Goal: Entertainment & Leisure: Consume media (video, audio)

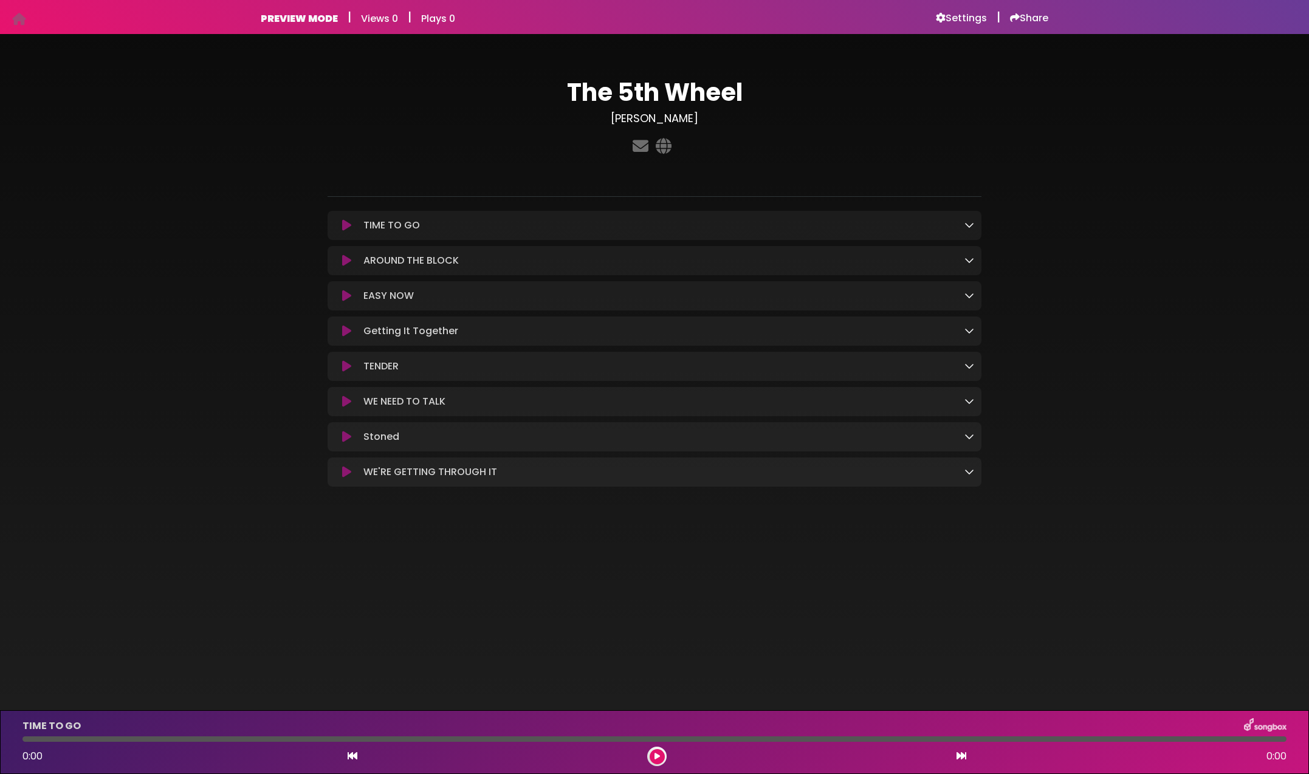
click at [349, 226] on icon at bounding box center [346, 225] width 9 height 12
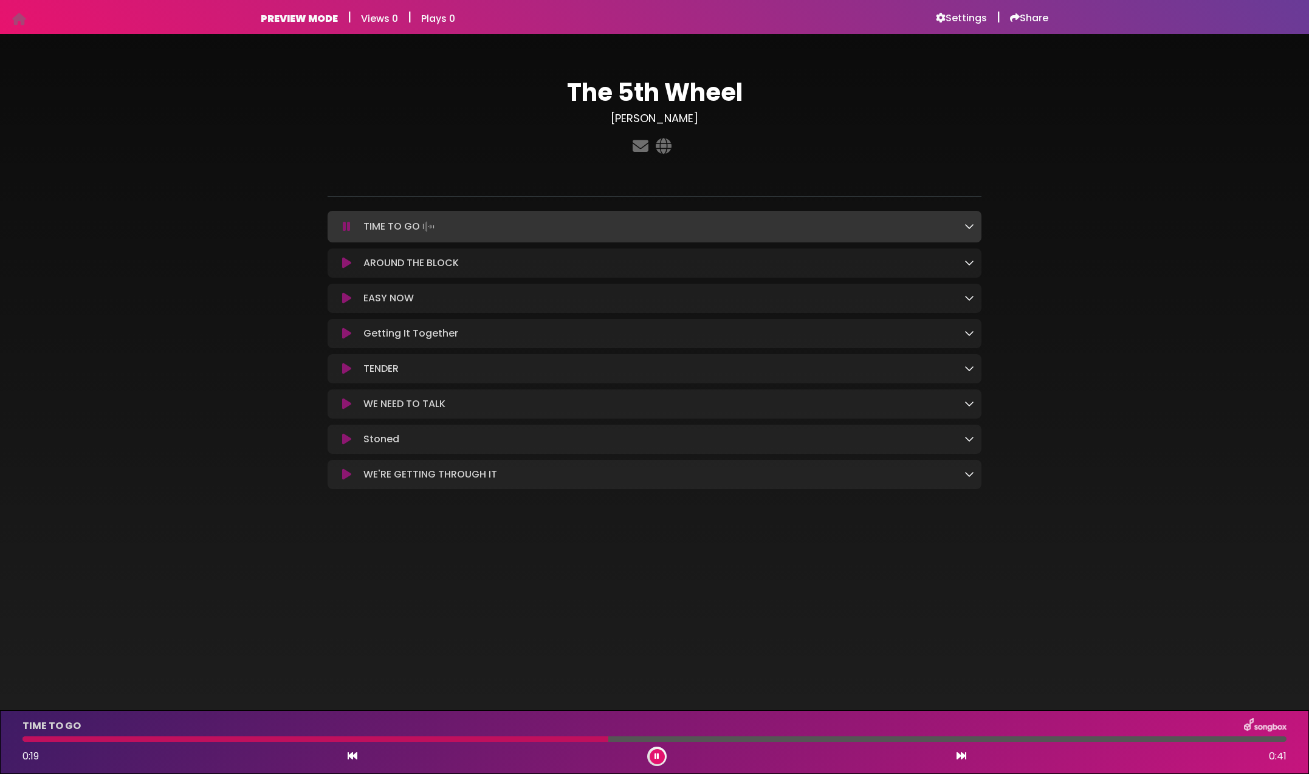
click at [433, 261] on p "AROUND THE BLOCK Loading Track..." at bounding box center [410, 263] width 95 height 15
click at [351, 229] on button at bounding box center [347, 227] width 24 height 12
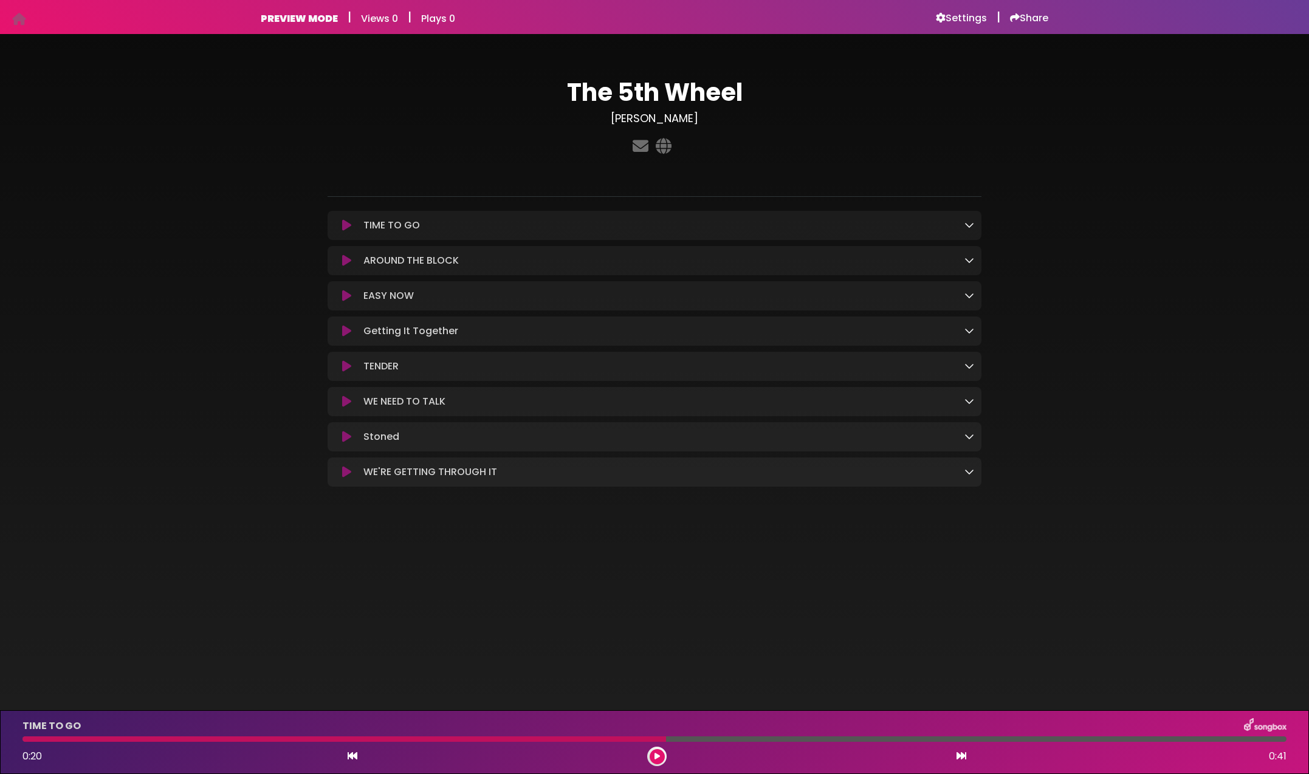
click at [348, 256] on icon at bounding box center [346, 261] width 9 height 12
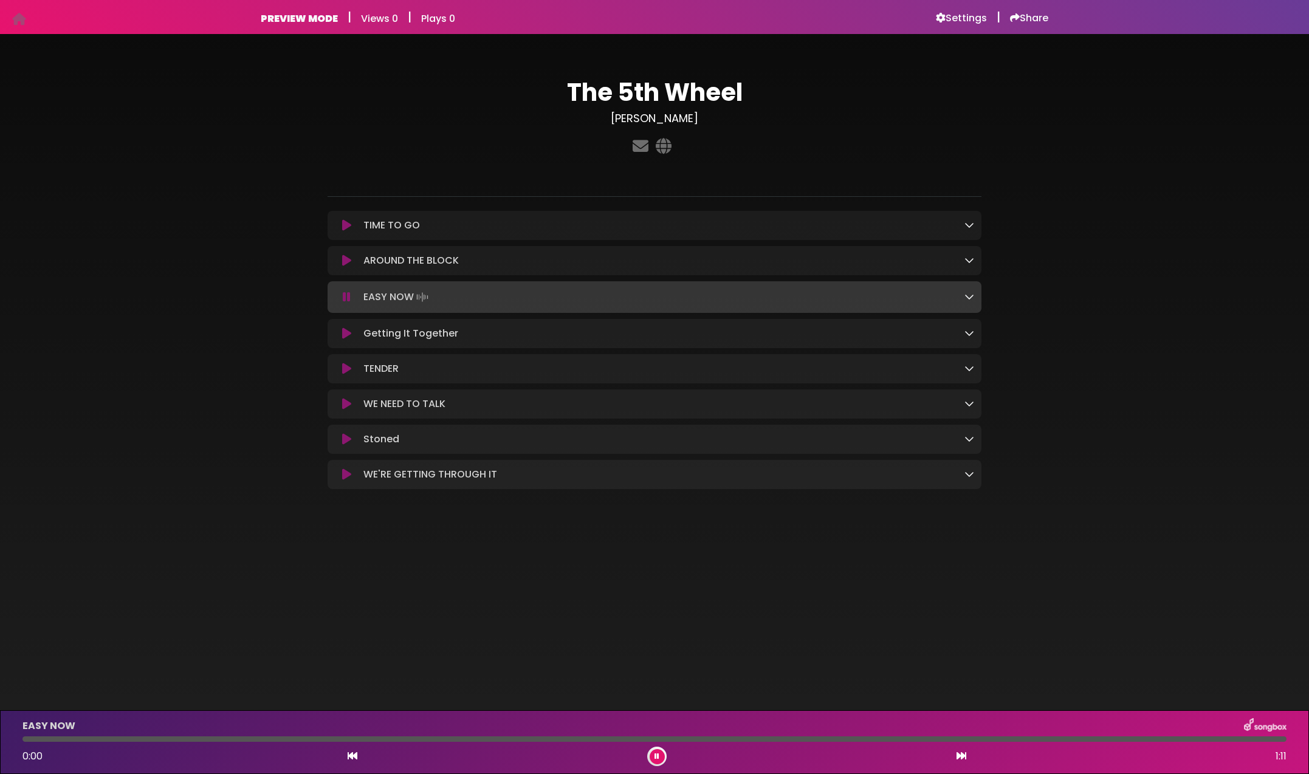
click at [349, 263] on icon at bounding box center [346, 261] width 9 height 12
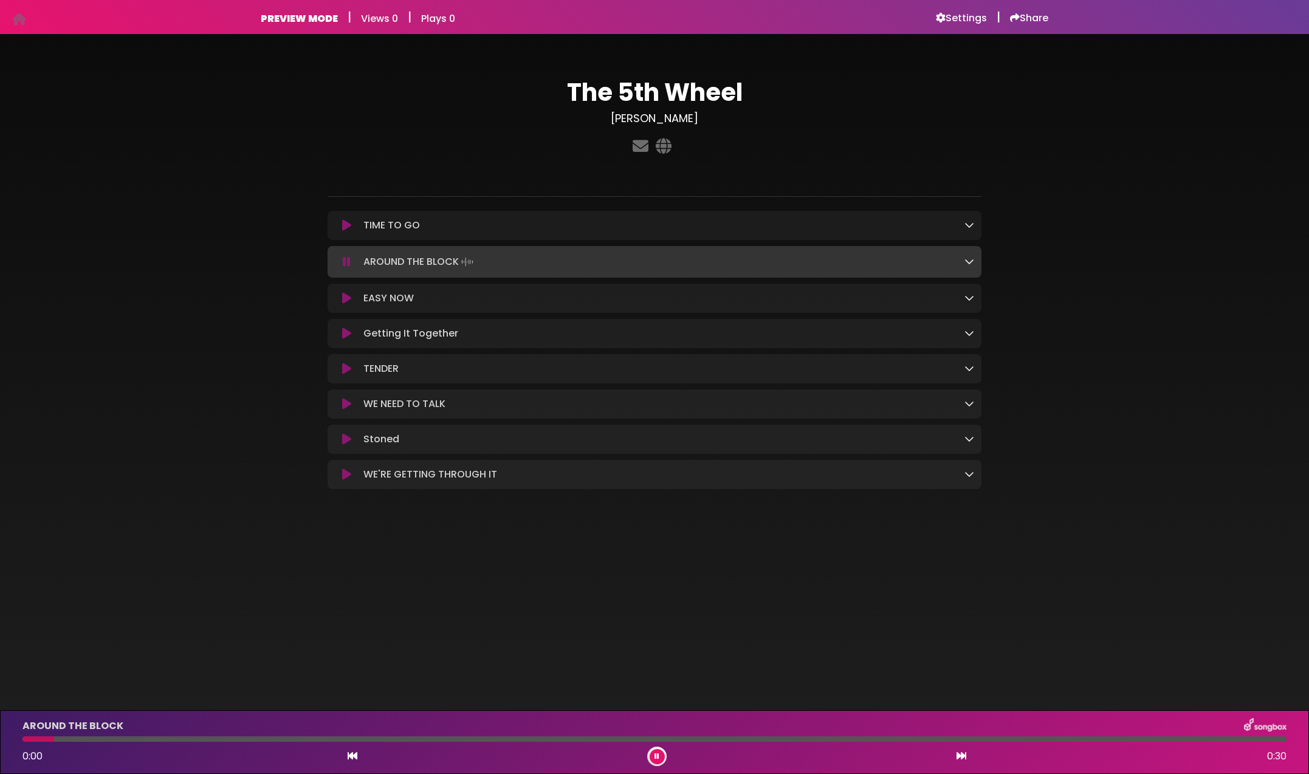
click at [350, 267] on icon at bounding box center [347, 262] width 8 height 12
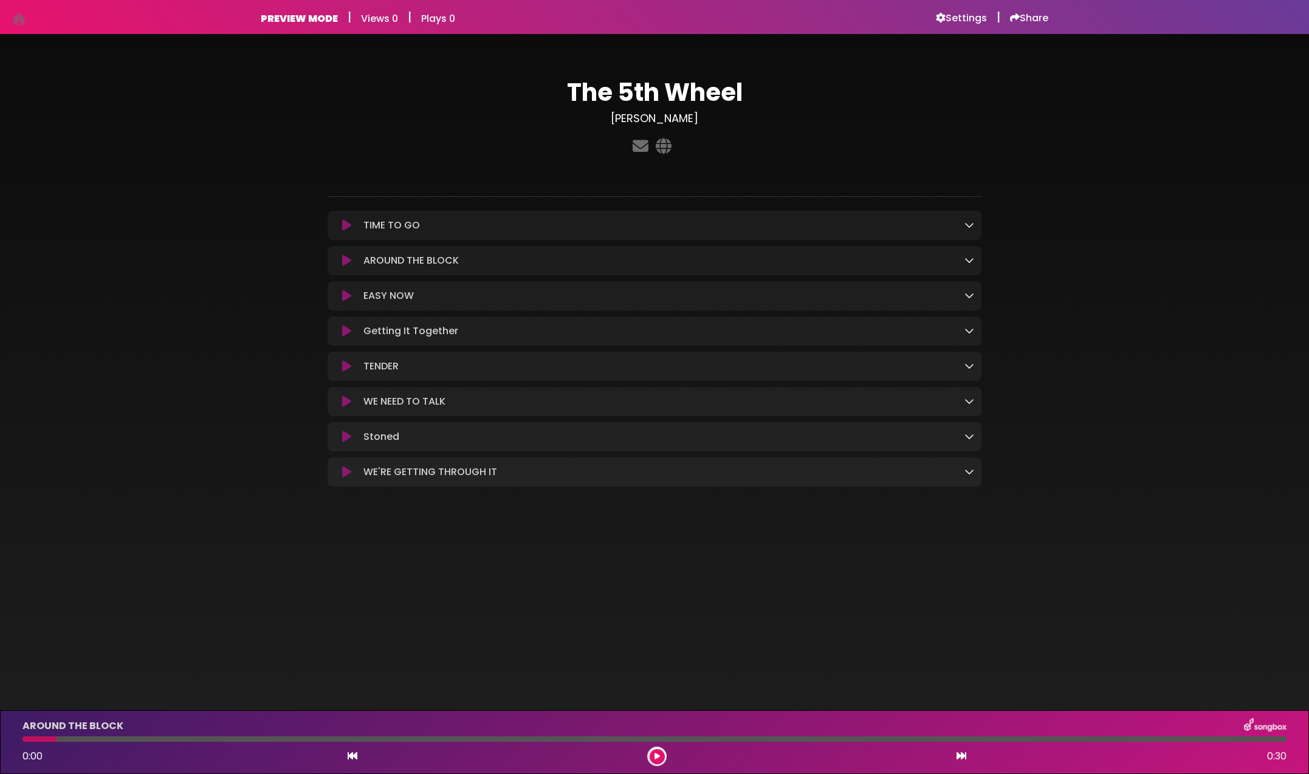
click at [351, 295] on icon at bounding box center [346, 296] width 9 height 12
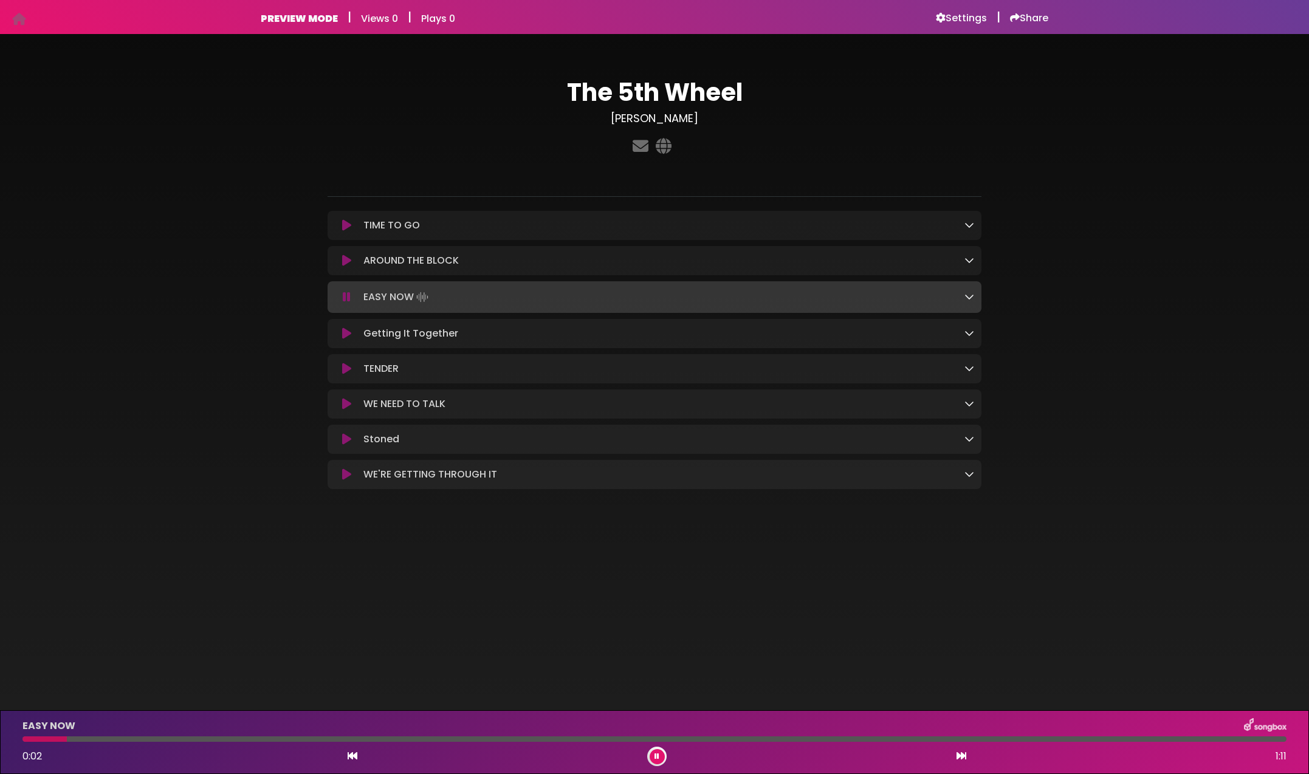
click at [349, 298] on icon at bounding box center [347, 297] width 8 height 12
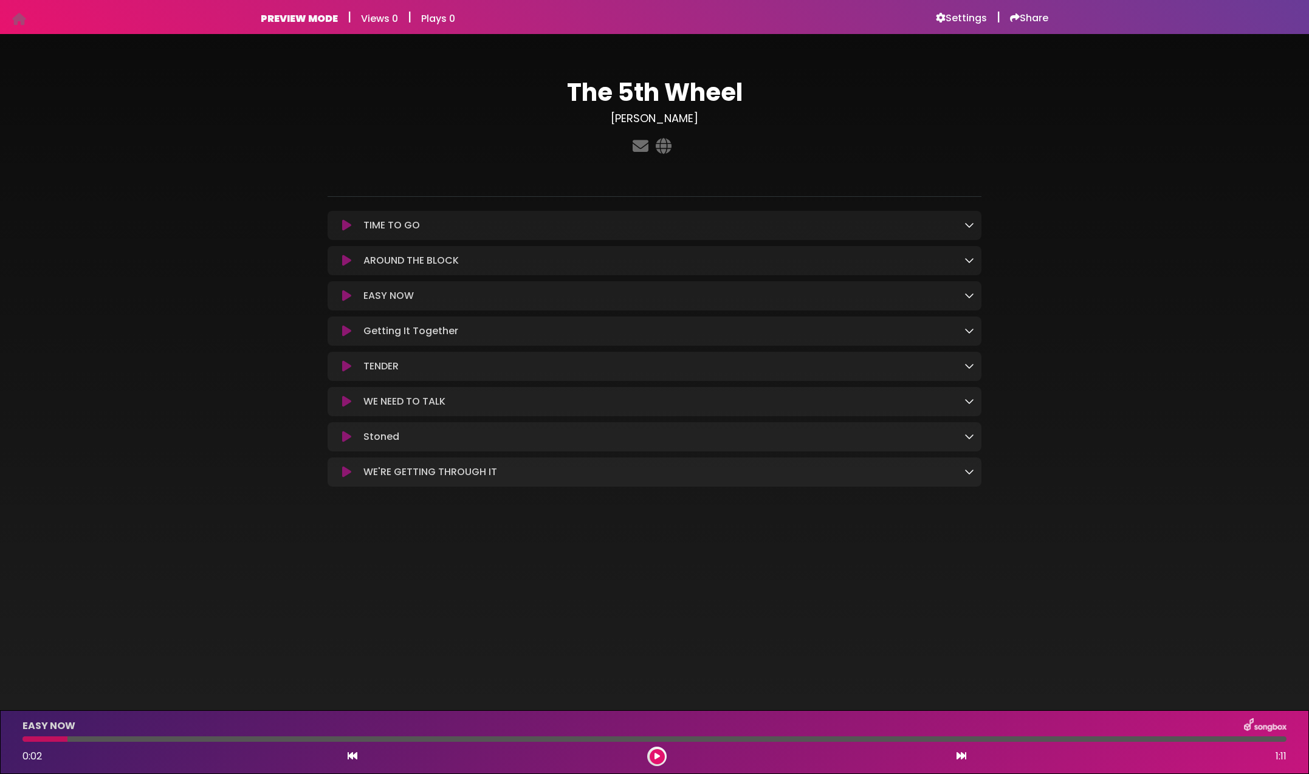
click at [348, 329] on icon at bounding box center [346, 331] width 9 height 12
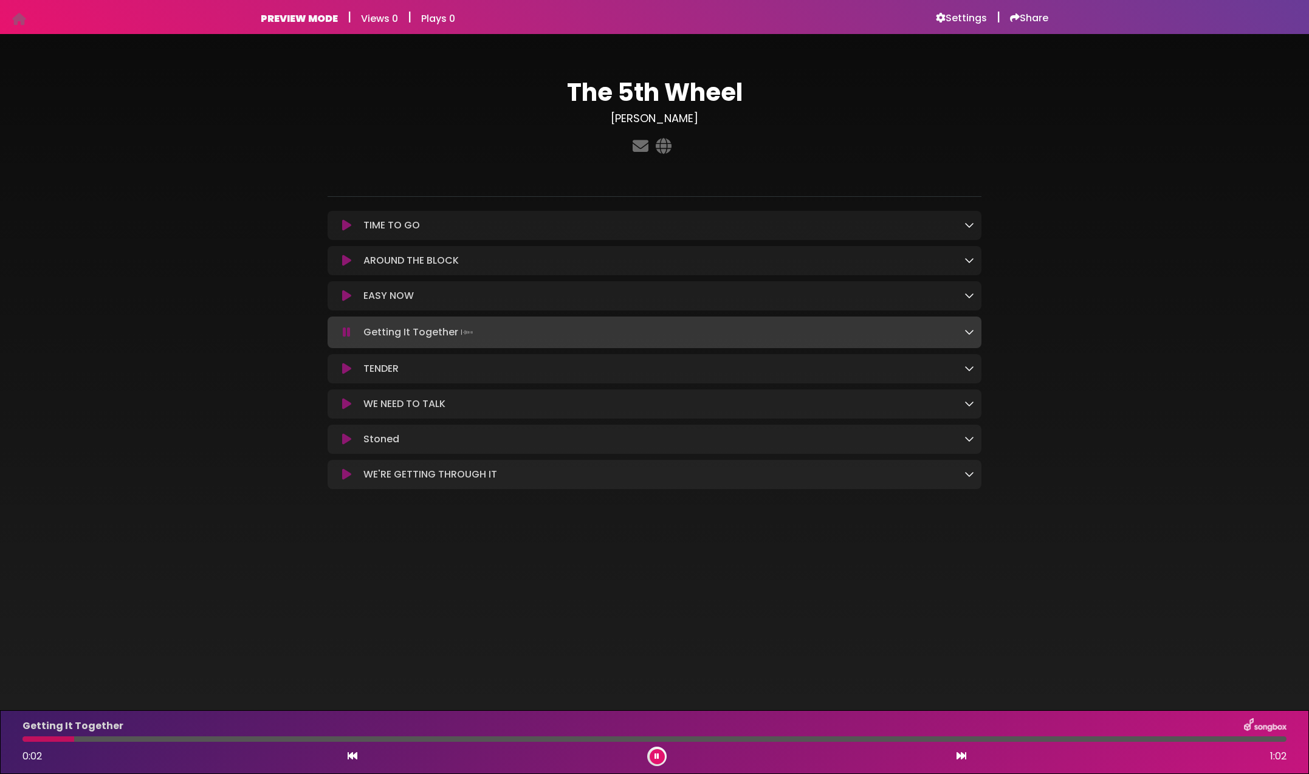
click at [348, 329] on icon at bounding box center [347, 332] width 8 height 12
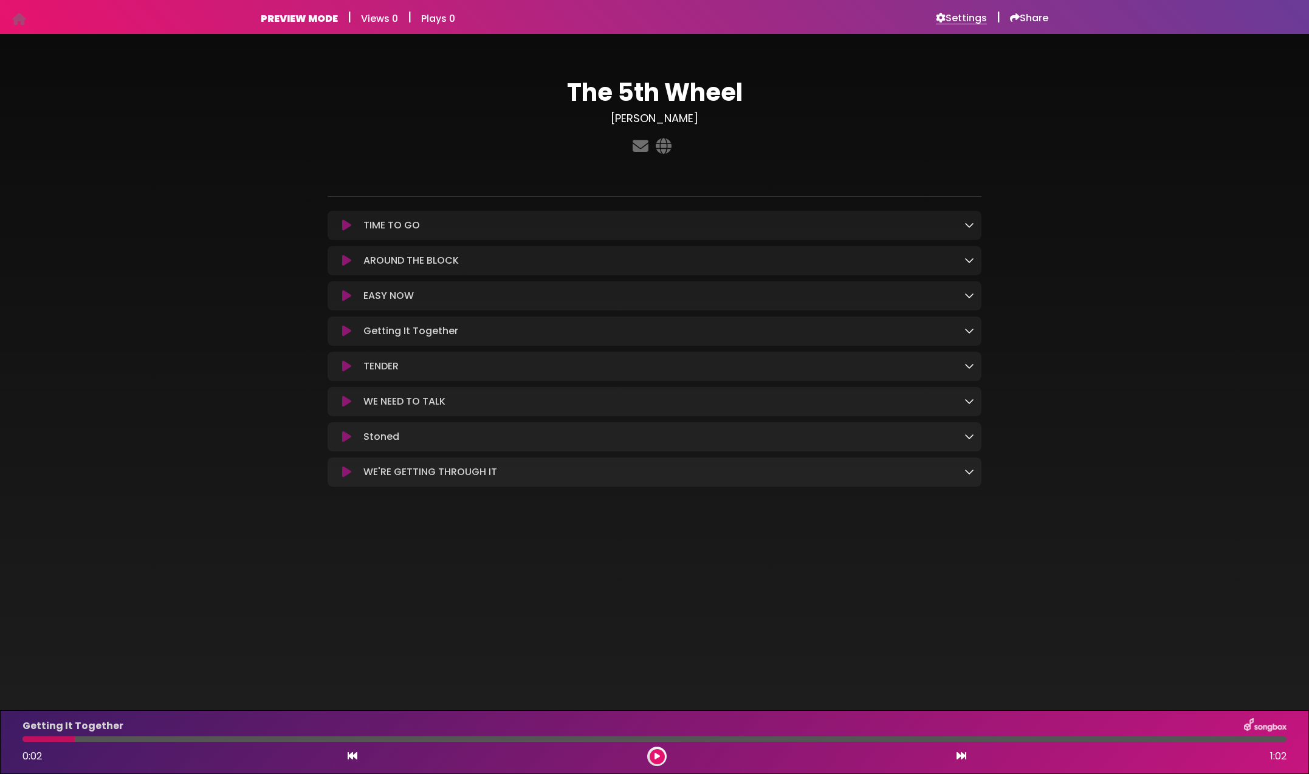
click at [959, 17] on h6 "Settings" at bounding box center [961, 18] width 51 height 12
click at [346, 223] on icon at bounding box center [346, 225] width 9 height 12
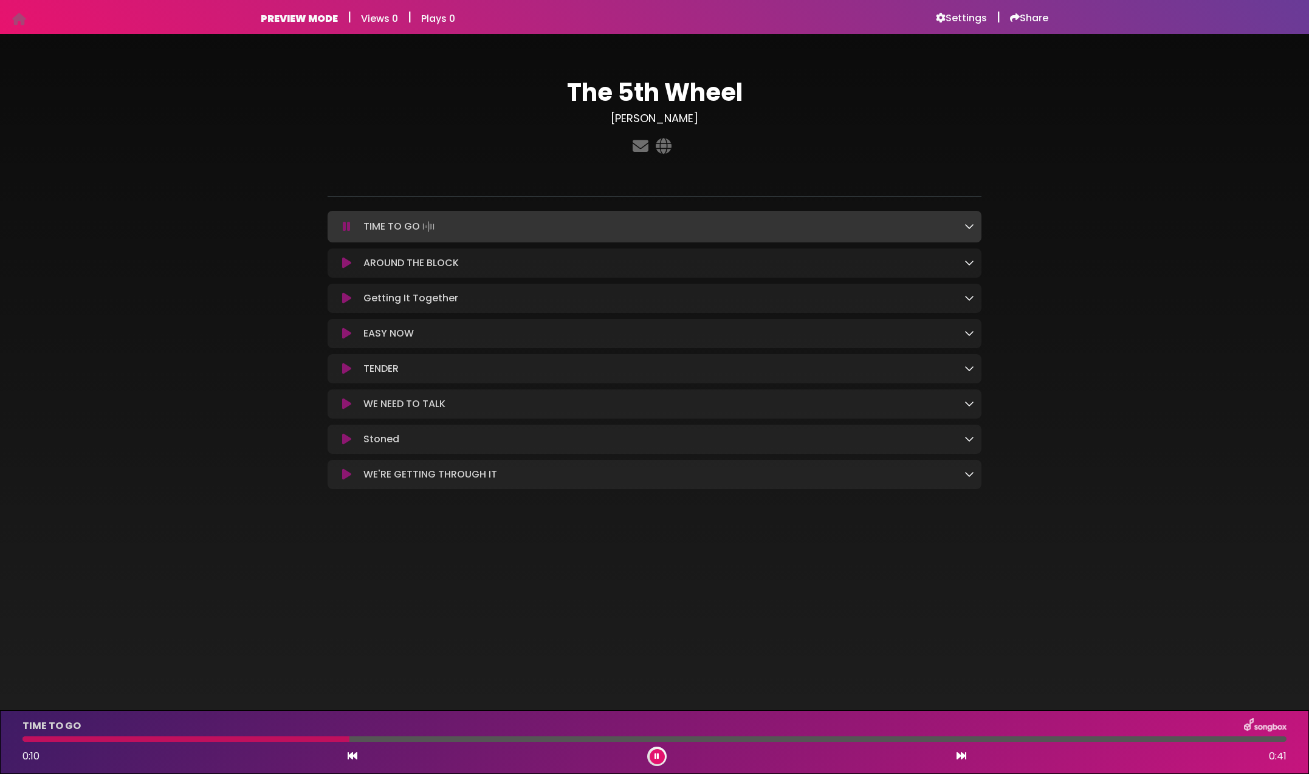
click at [346, 223] on icon at bounding box center [347, 227] width 8 height 12
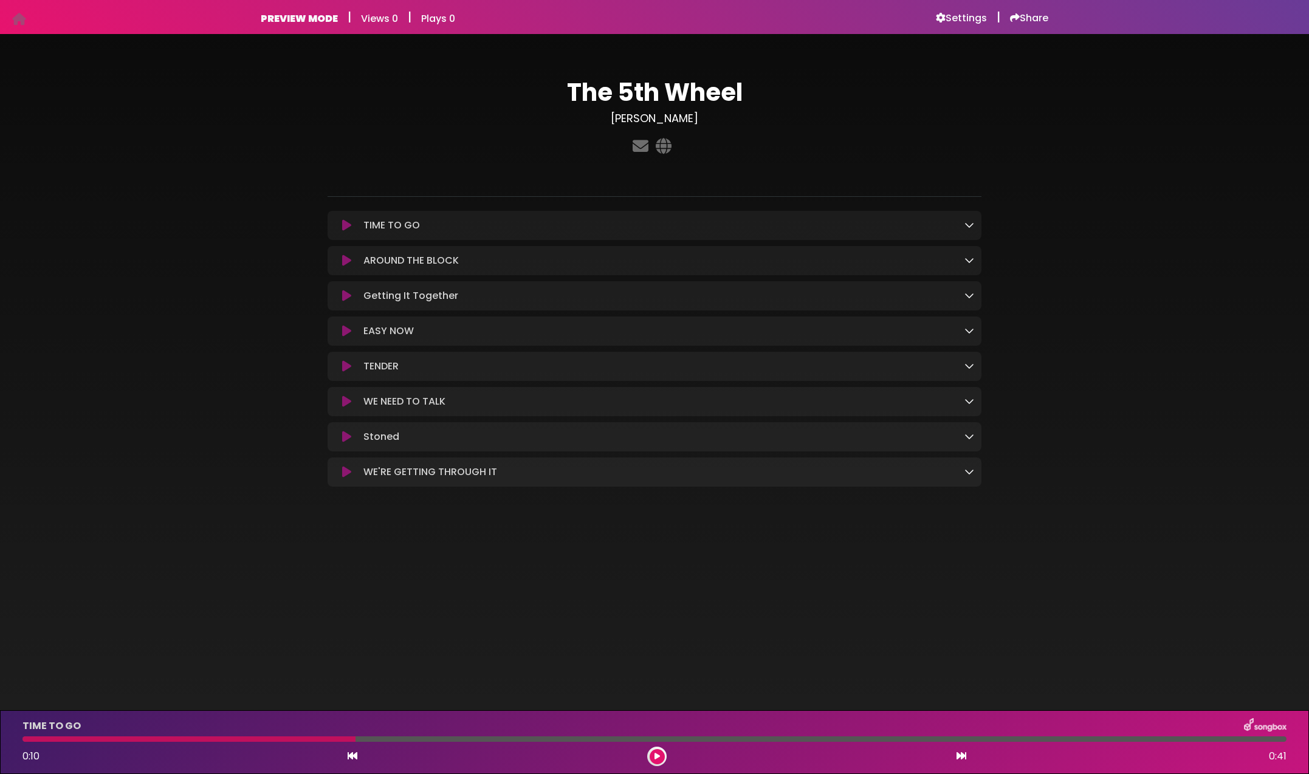
click at [345, 260] on icon at bounding box center [346, 261] width 9 height 12
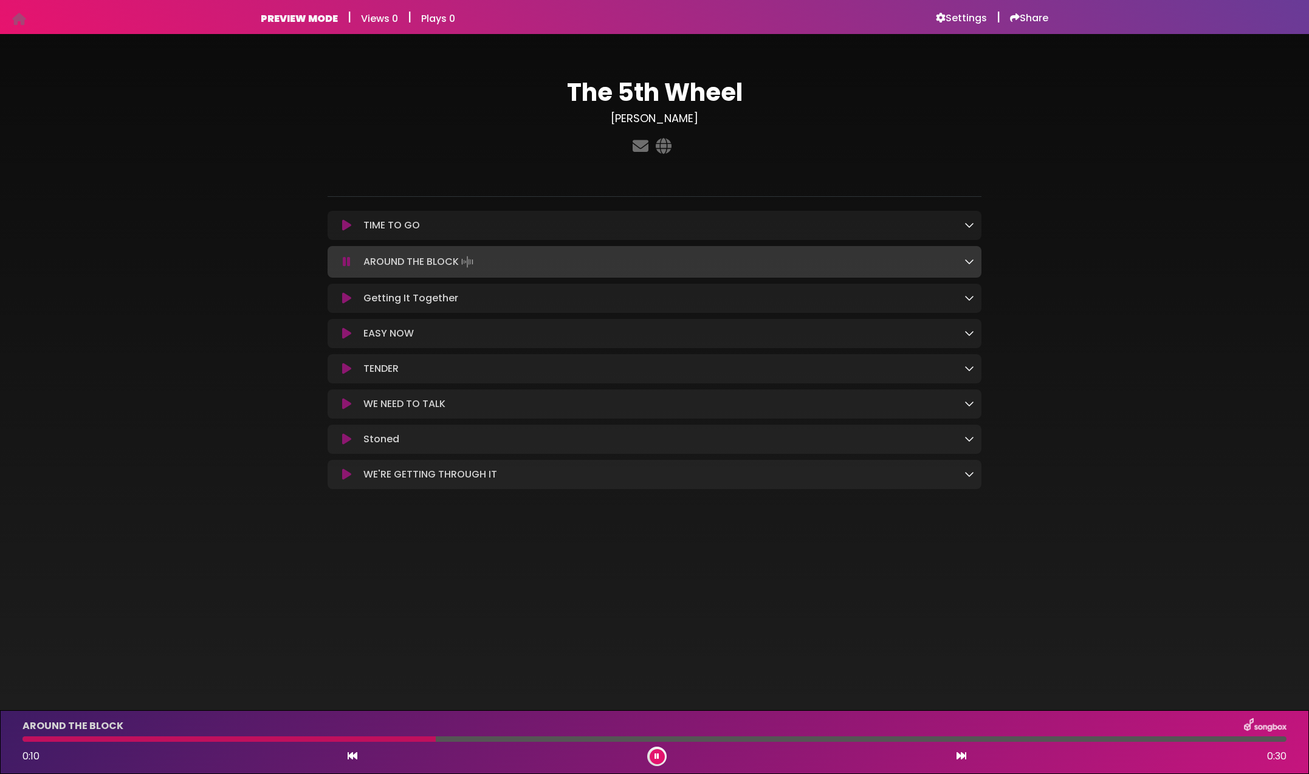
click at [349, 260] on icon at bounding box center [347, 262] width 8 height 12
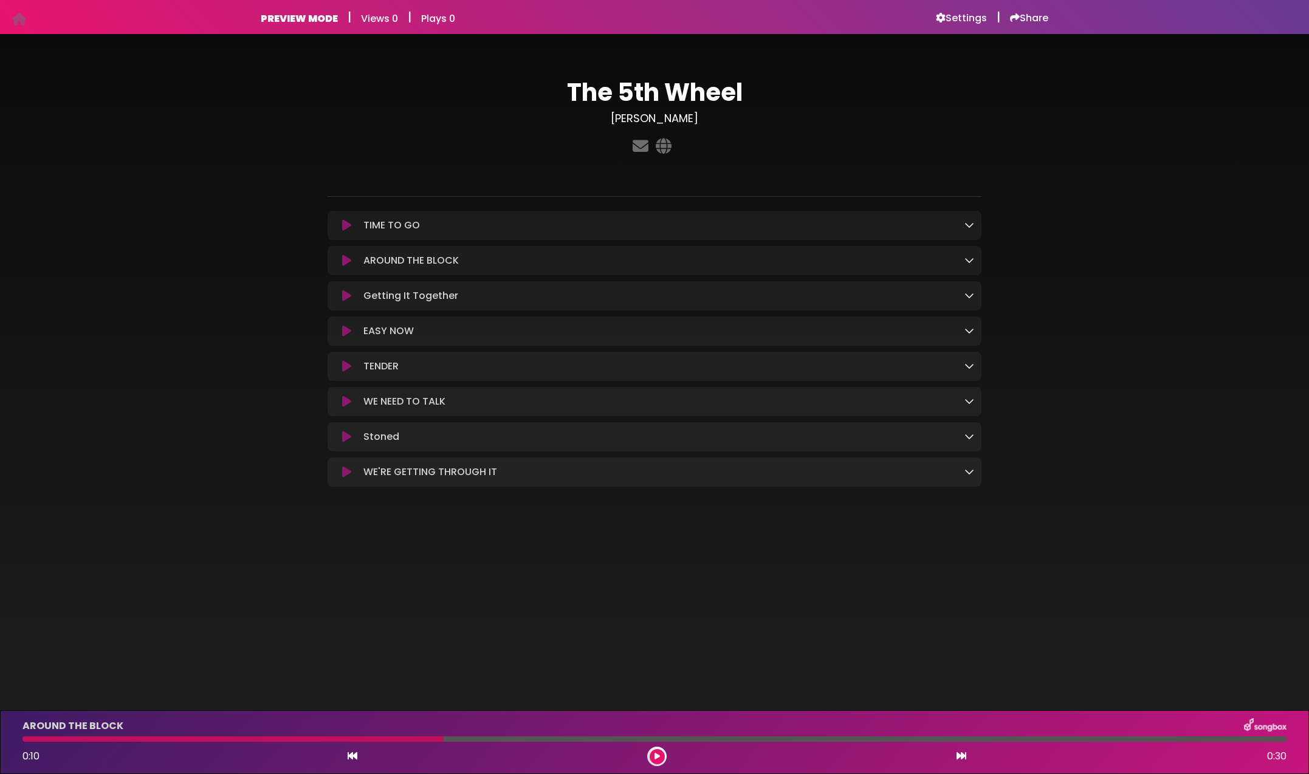
click at [349, 297] on icon at bounding box center [346, 296] width 9 height 12
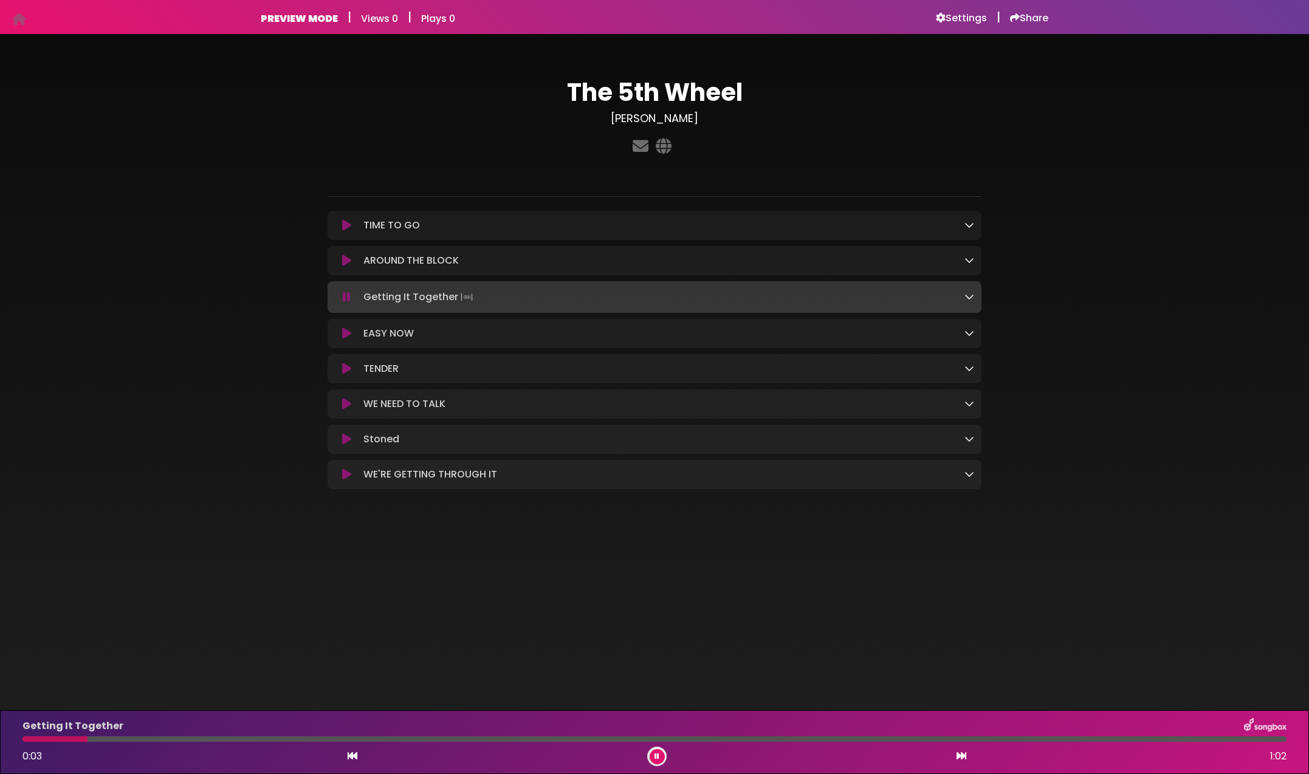
click at [351, 295] on button at bounding box center [347, 297] width 24 height 12
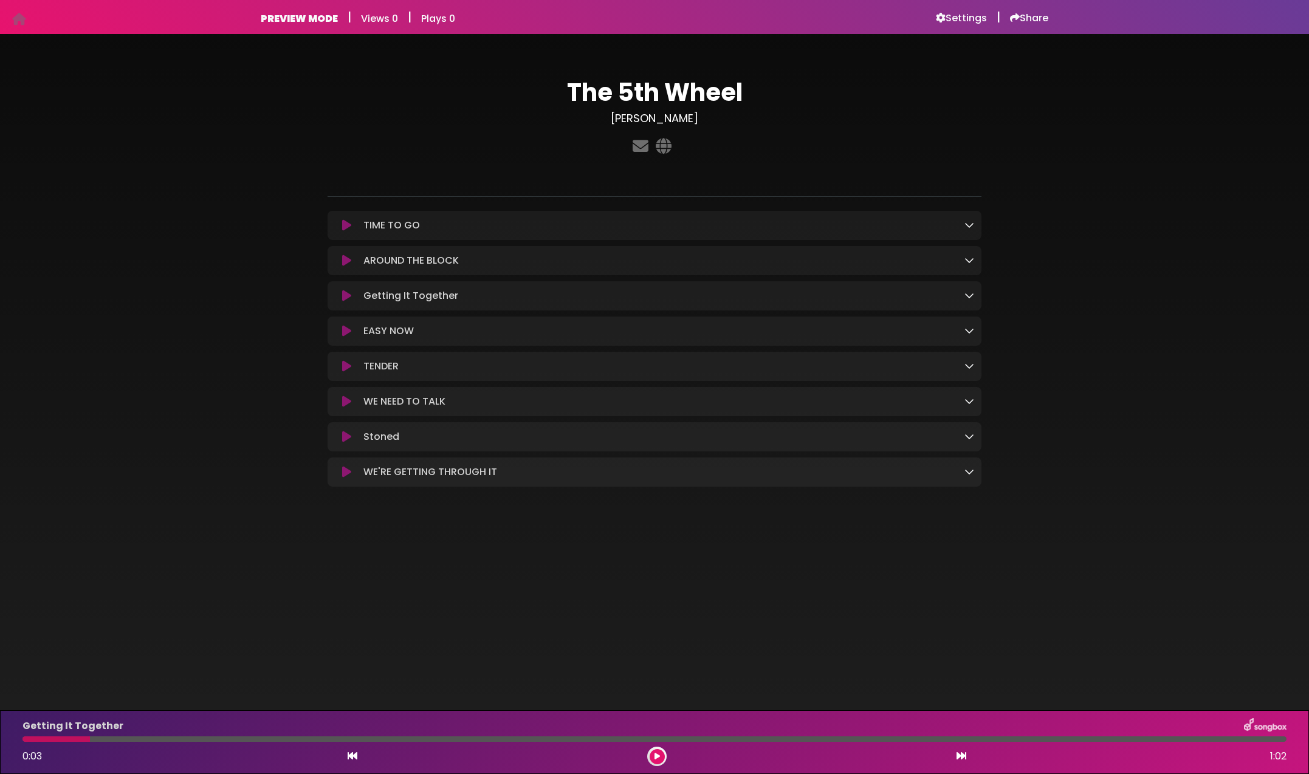
click at [346, 333] on icon at bounding box center [346, 331] width 9 height 12
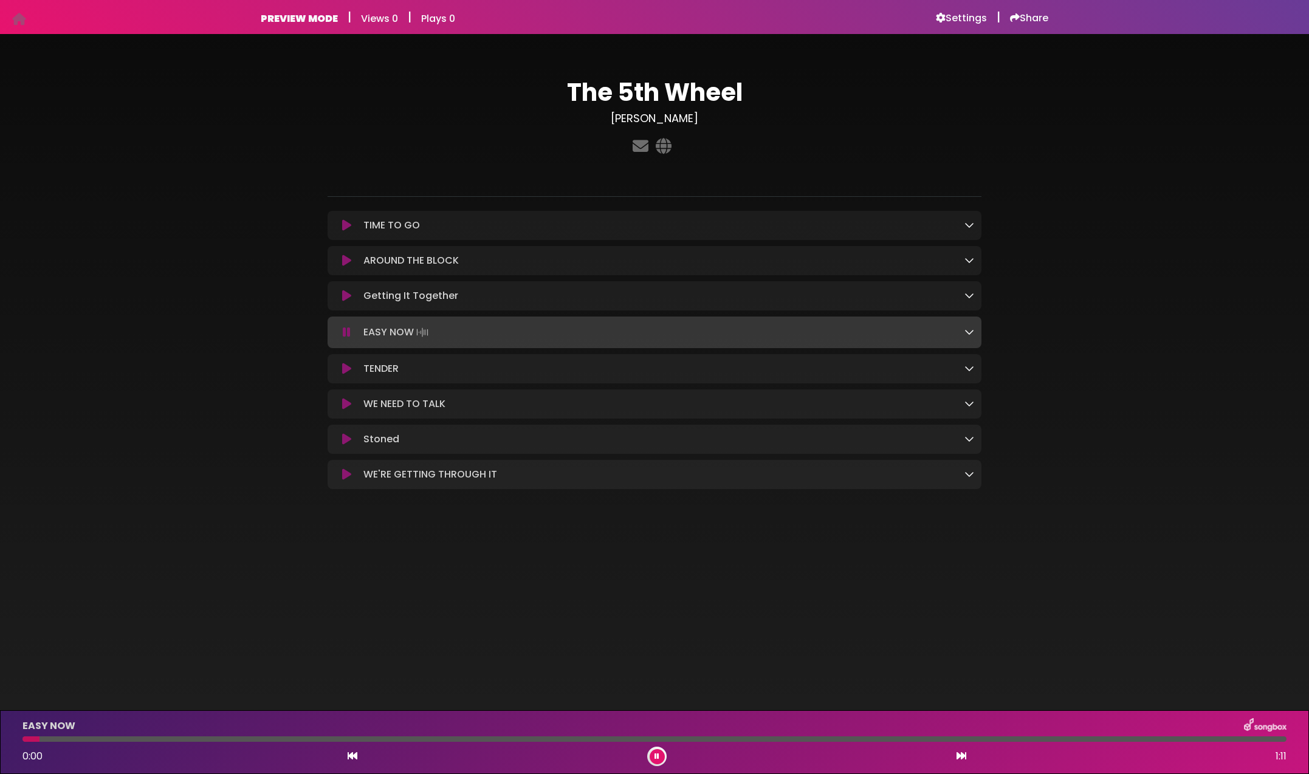
click at [347, 331] on icon at bounding box center [347, 332] width 8 height 12
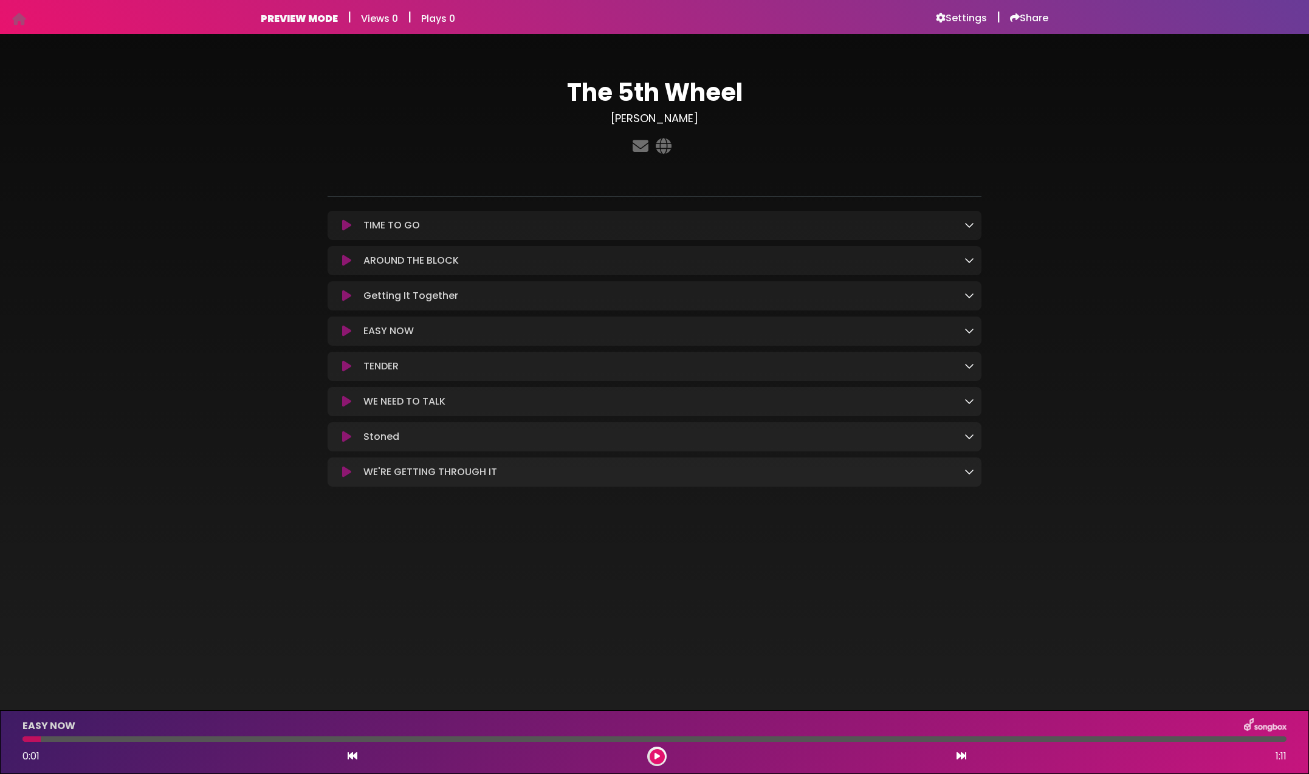
click at [348, 367] on icon at bounding box center [346, 366] width 9 height 12
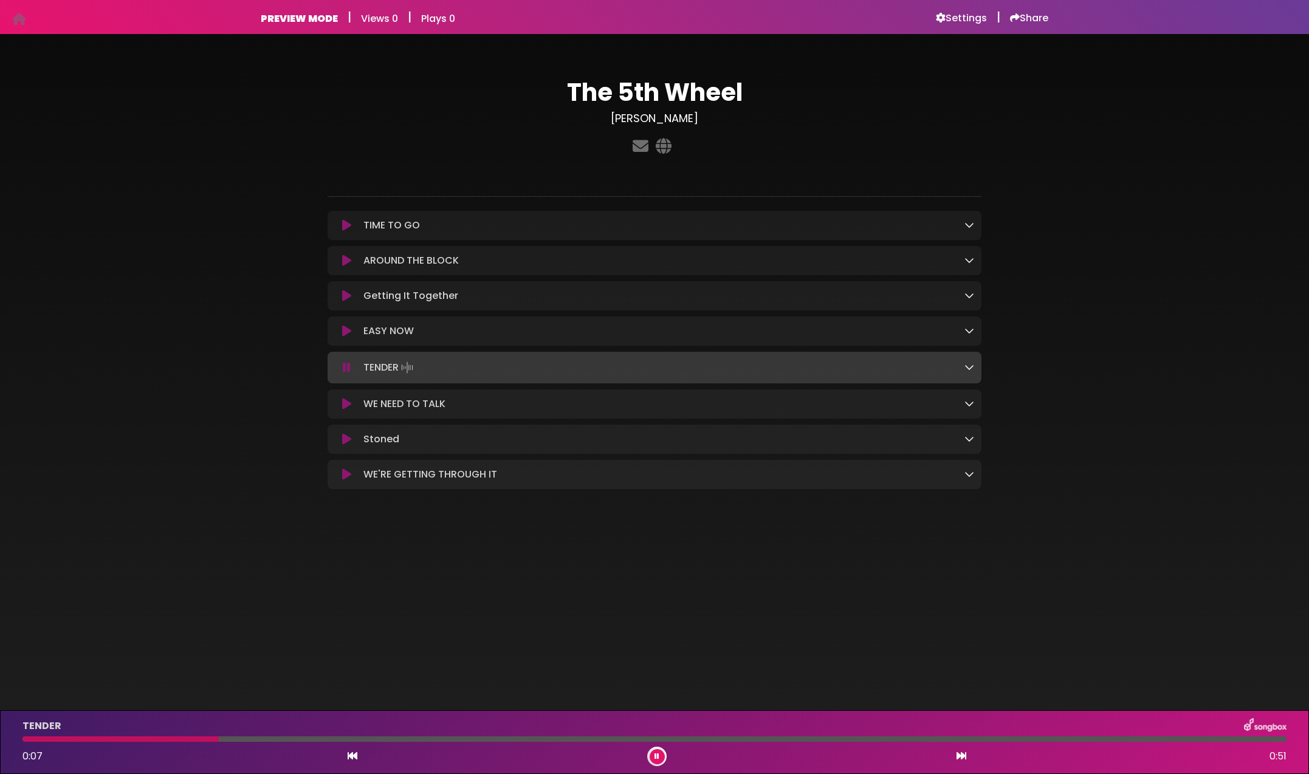
click at [348, 366] on icon at bounding box center [347, 368] width 8 height 12
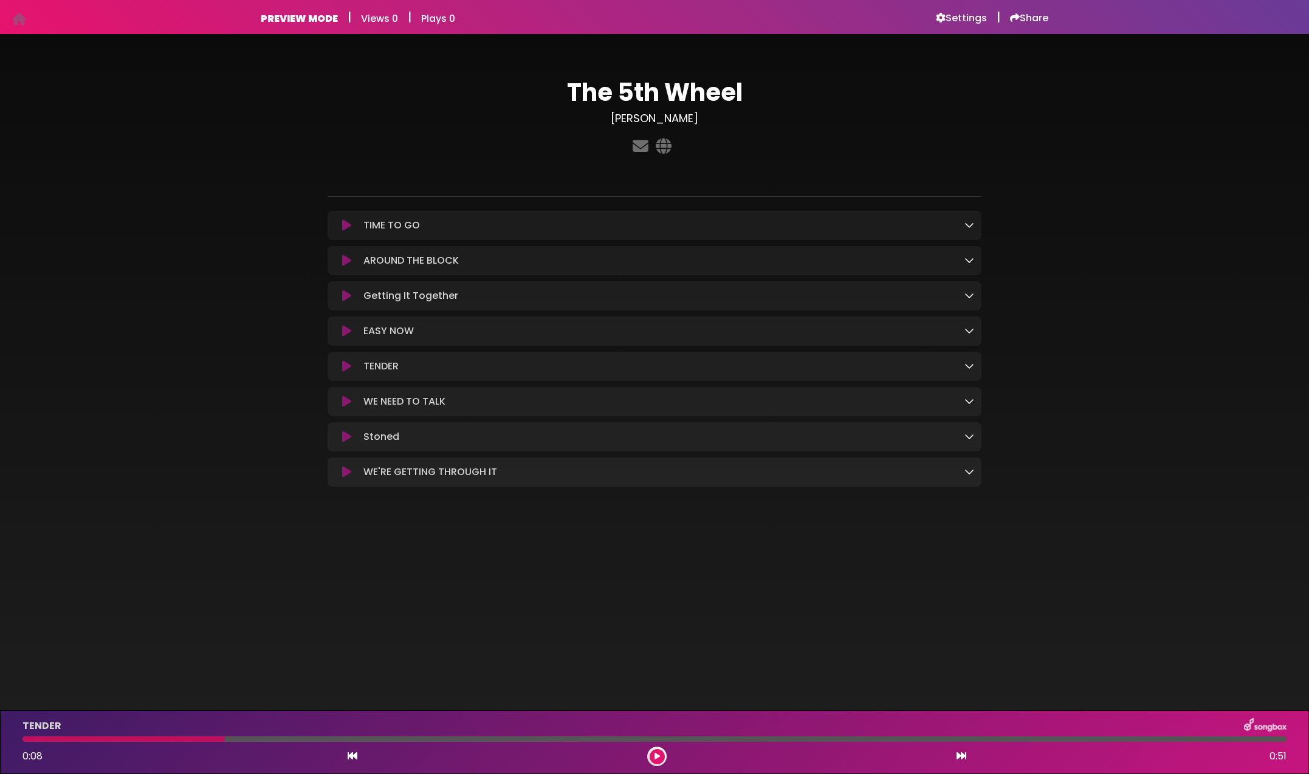
click at [345, 404] on icon at bounding box center [346, 402] width 9 height 12
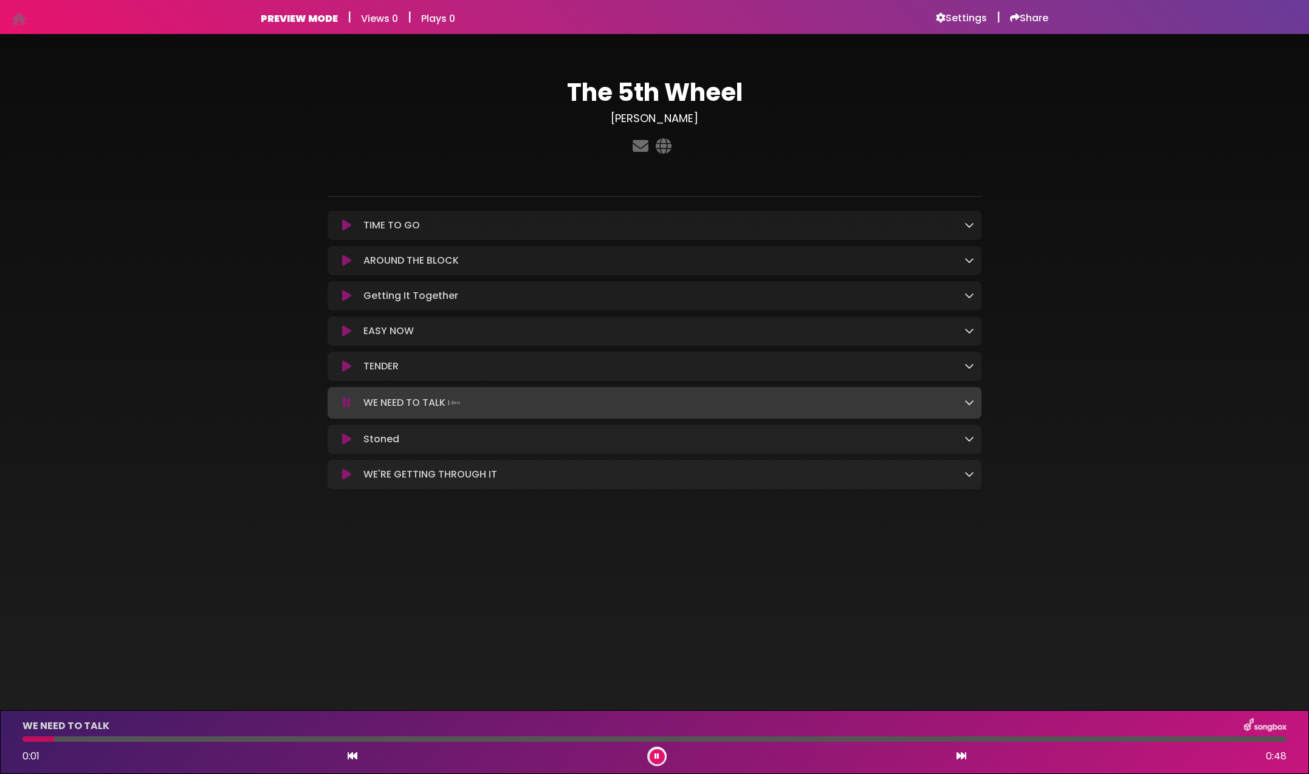
click at [345, 400] on icon at bounding box center [347, 403] width 8 height 12
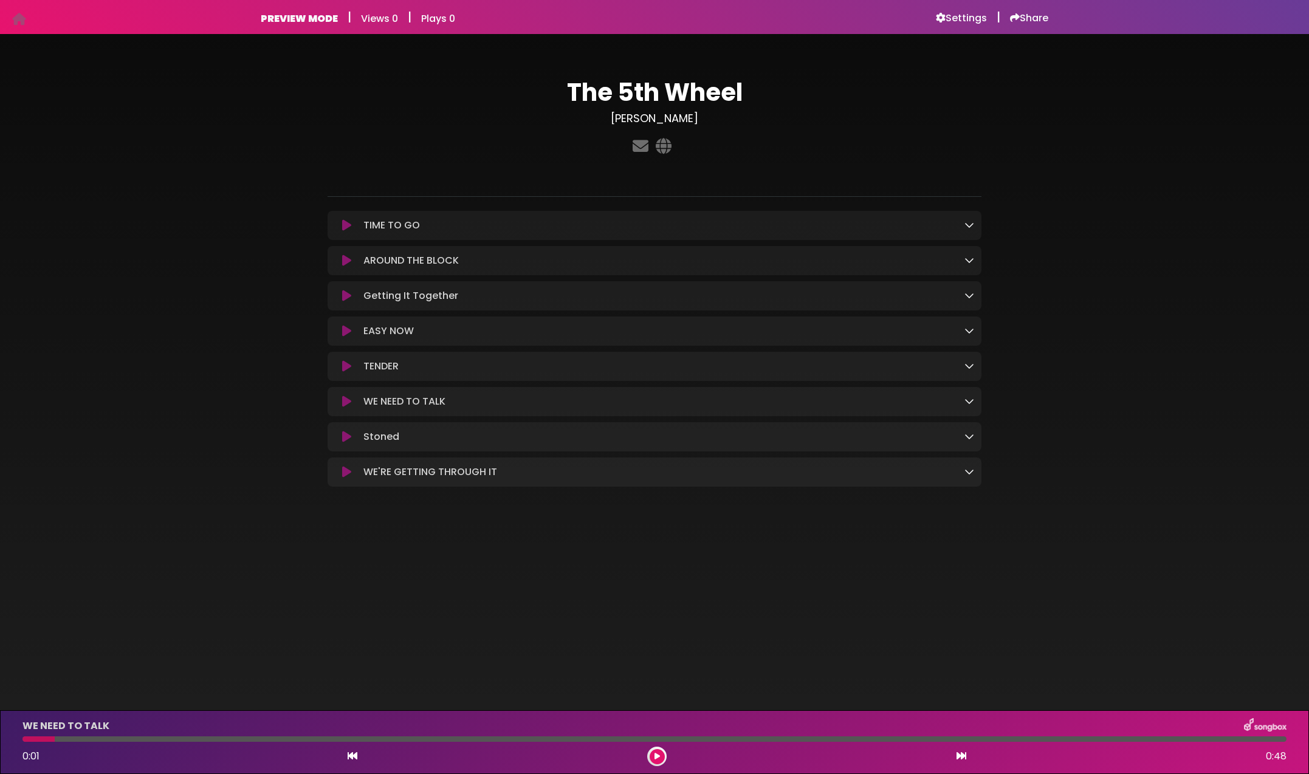
click at [372, 438] on p "Stoned Loading Track..." at bounding box center [381, 437] width 36 height 15
click at [349, 438] on icon at bounding box center [346, 437] width 9 height 12
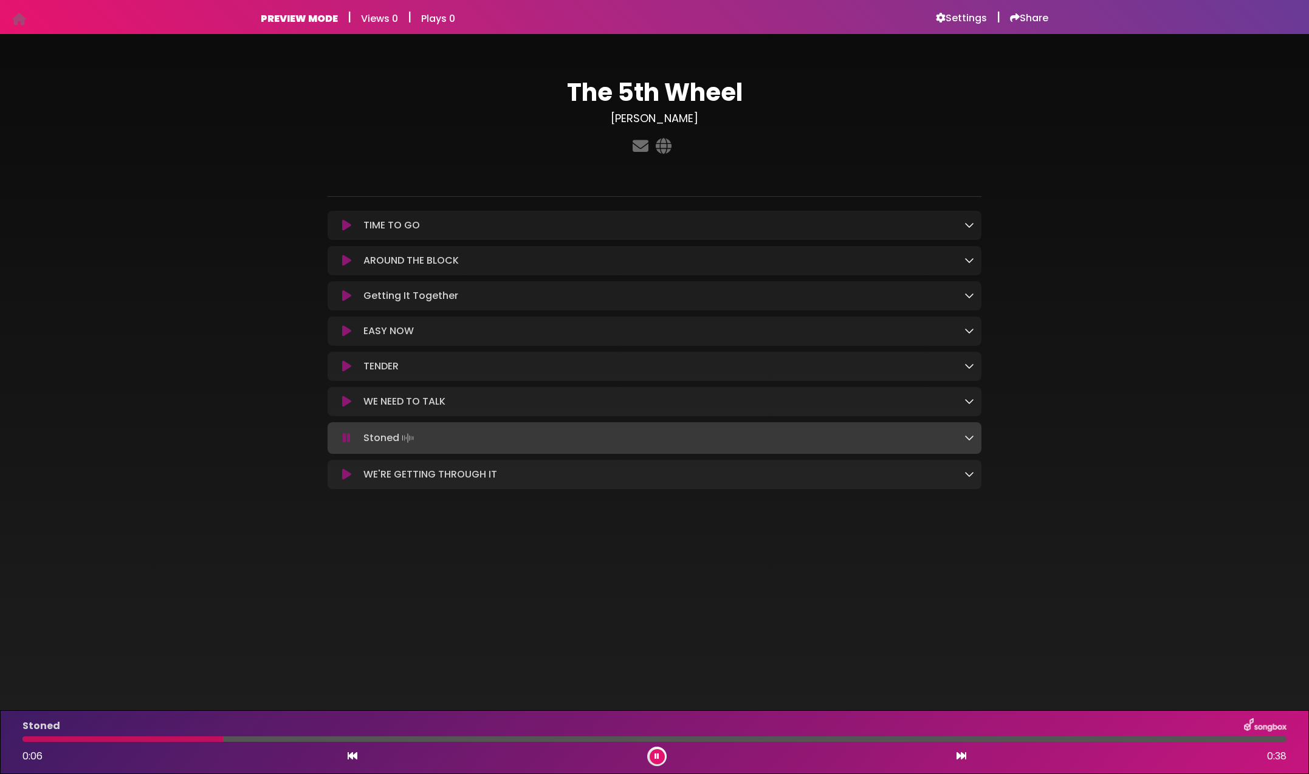
click at [349, 438] on icon at bounding box center [347, 438] width 8 height 12
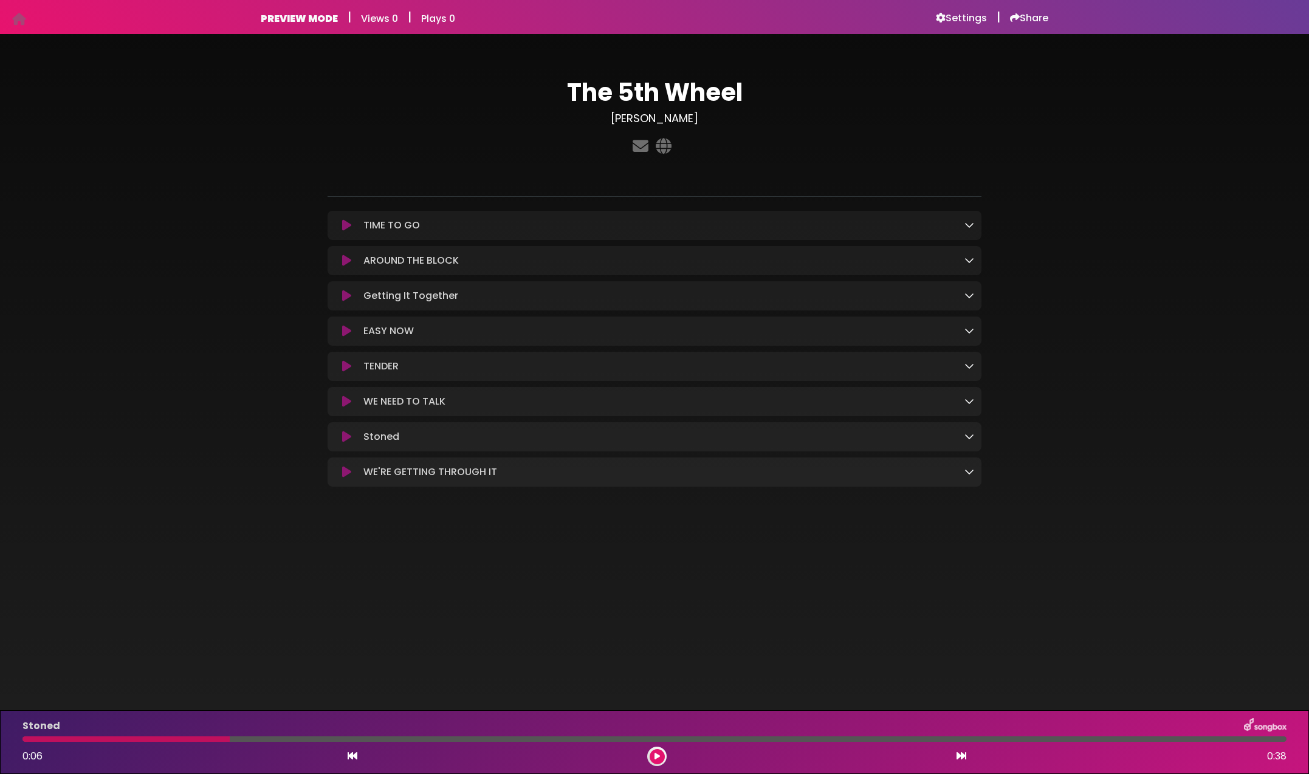
click at [349, 228] on icon at bounding box center [346, 225] width 9 height 12
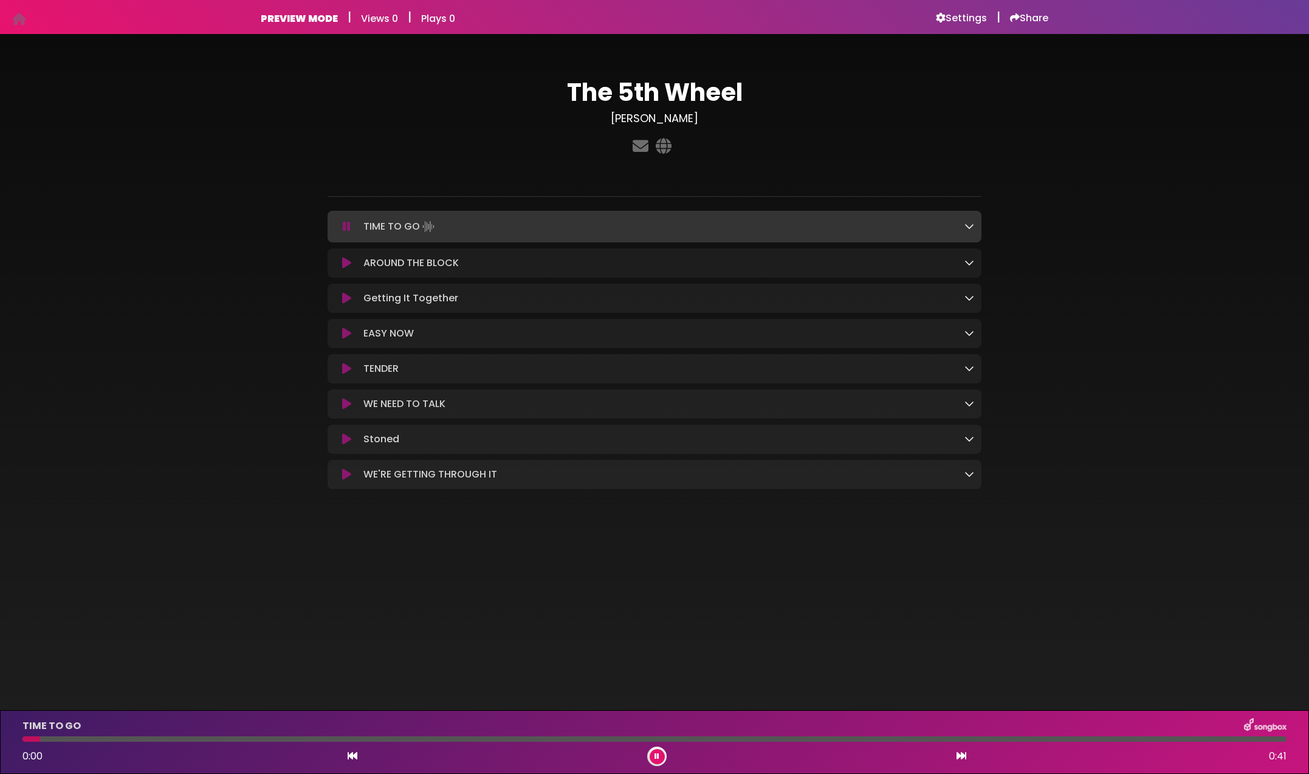
click at [349, 228] on icon at bounding box center [347, 227] width 8 height 12
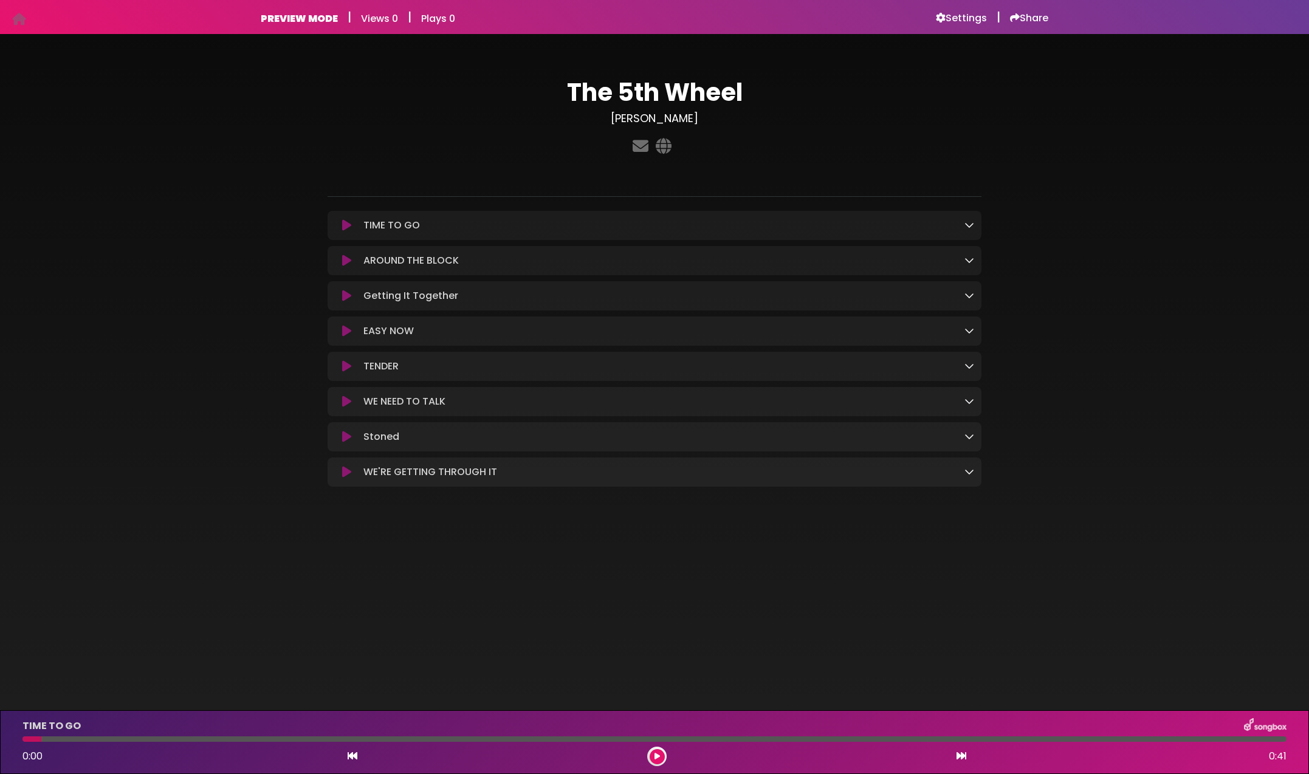
click at [341, 258] on button at bounding box center [347, 261] width 24 height 12
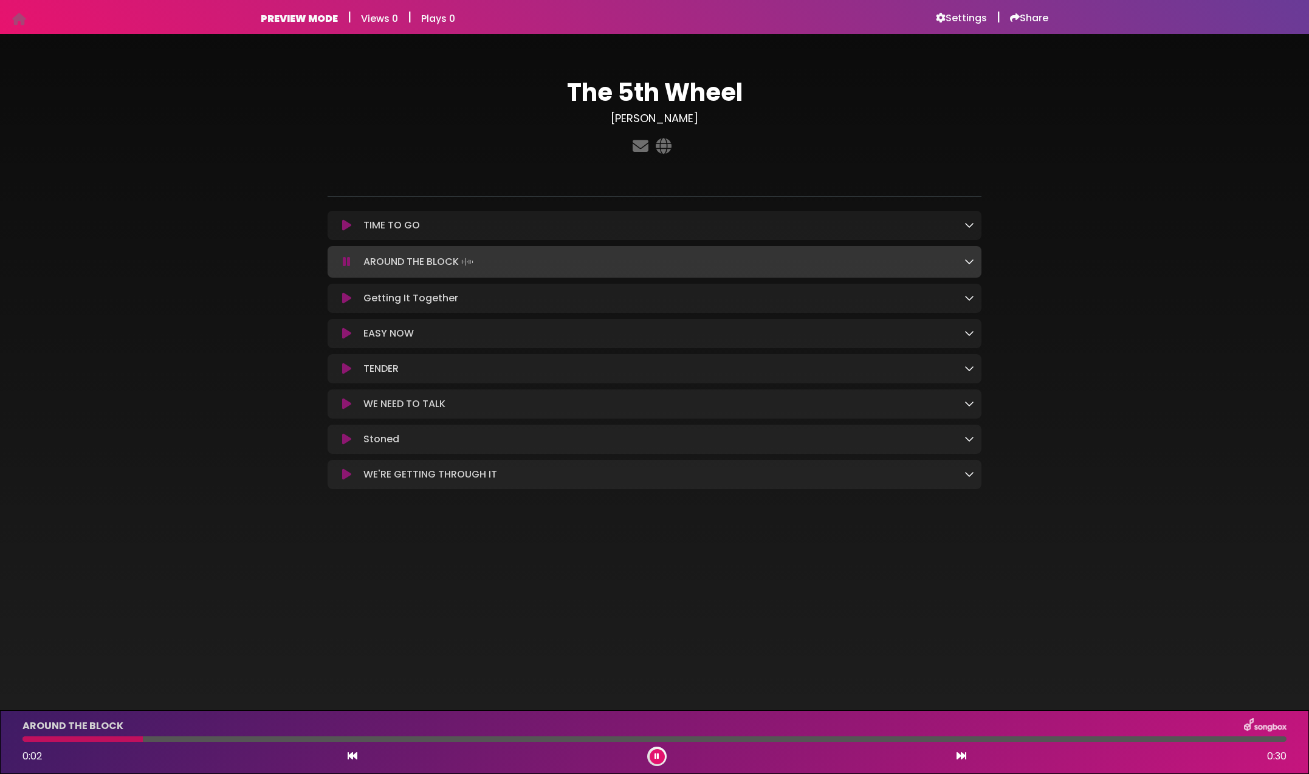
click at [343, 260] on icon at bounding box center [347, 262] width 8 height 12
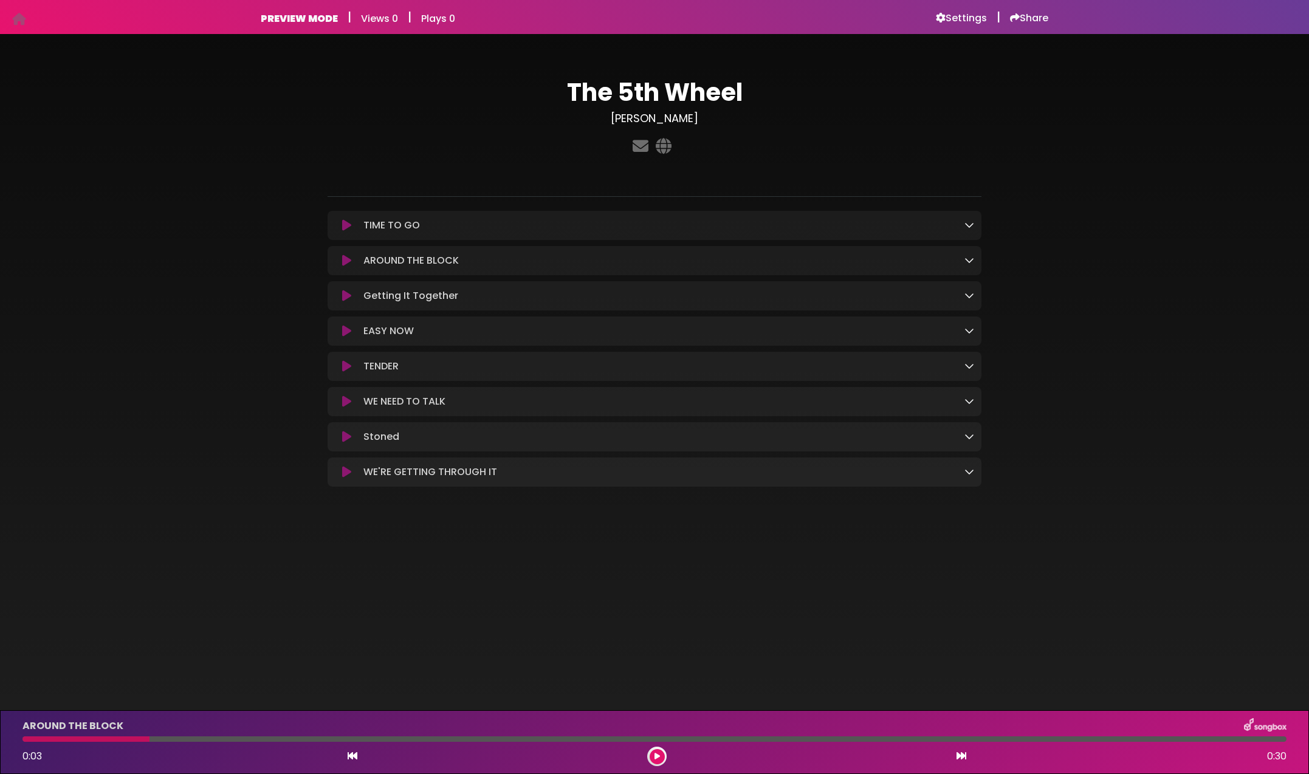
click at [347, 294] on icon at bounding box center [346, 296] width 9 height 12
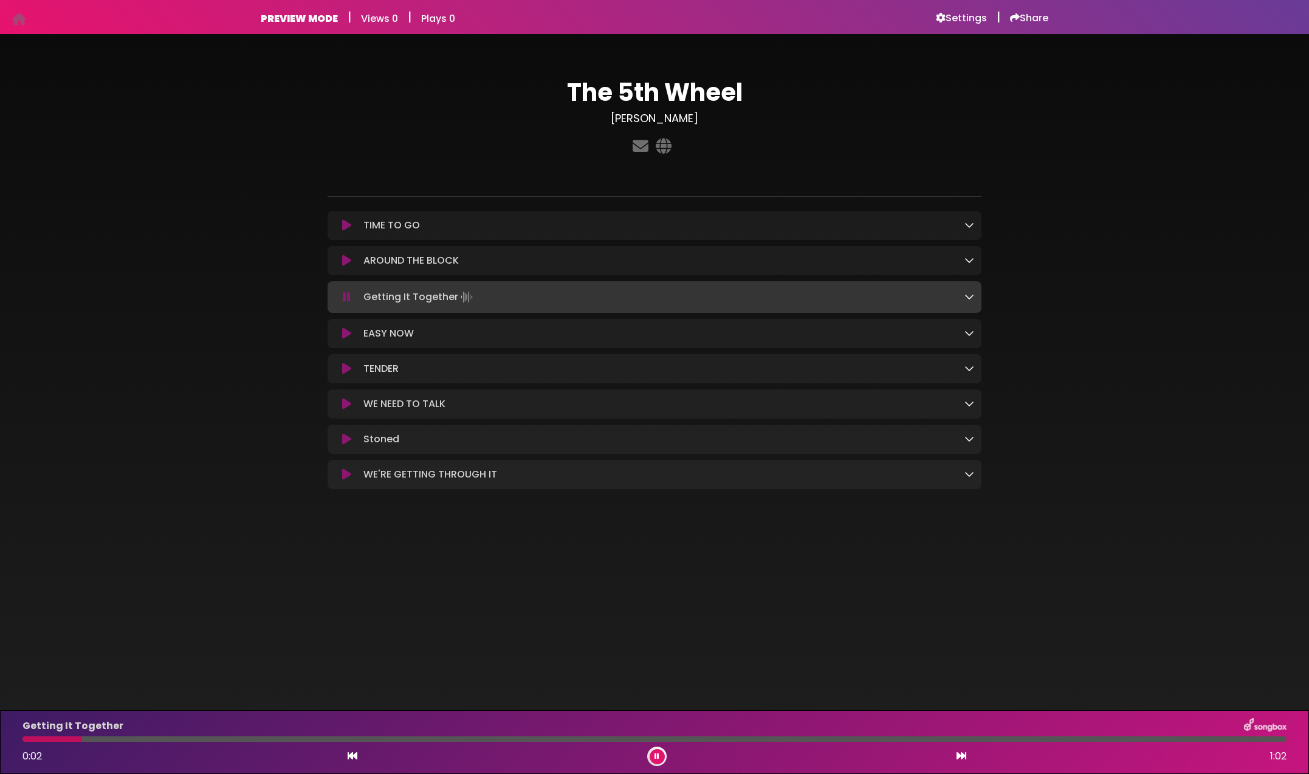
click at [346, 300] on icon at bounding box center [347, 297] width 8 height 12
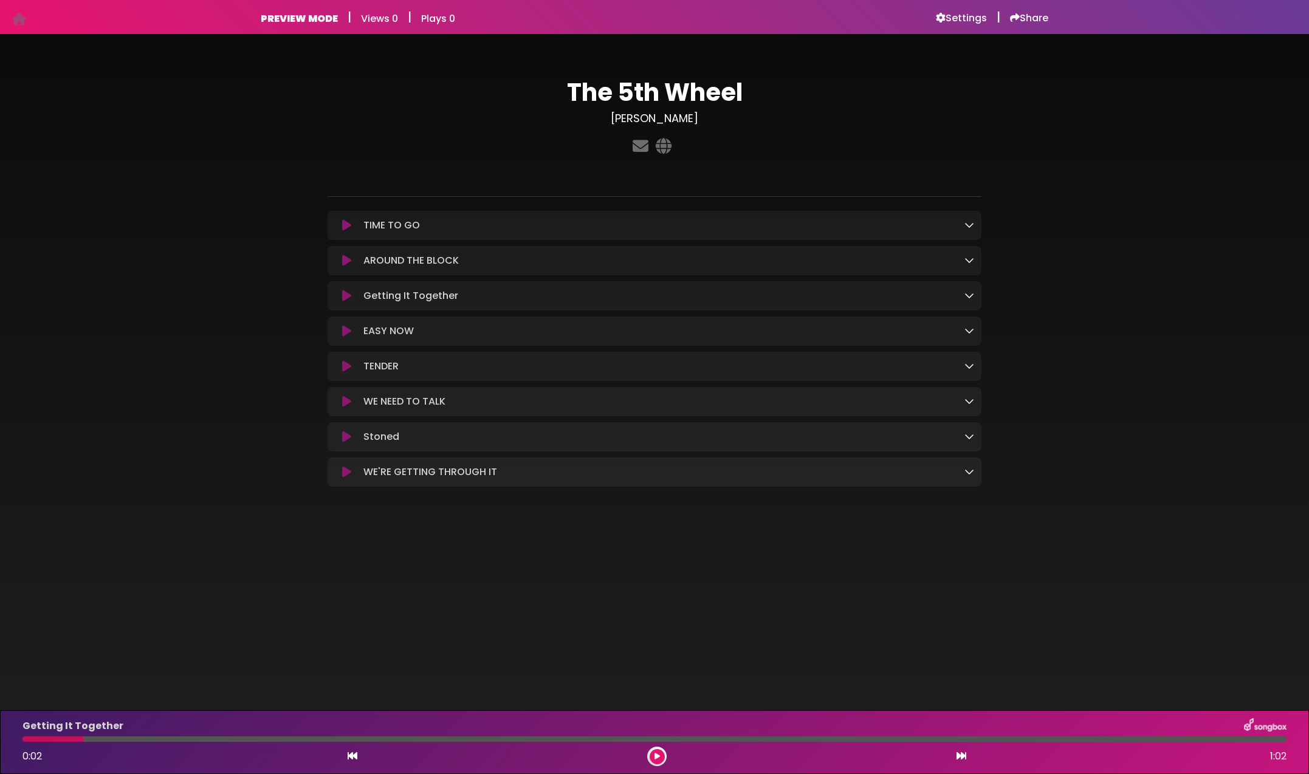
click at [345, 329] on icon at bounding box center [346, 331] width 9 height 12
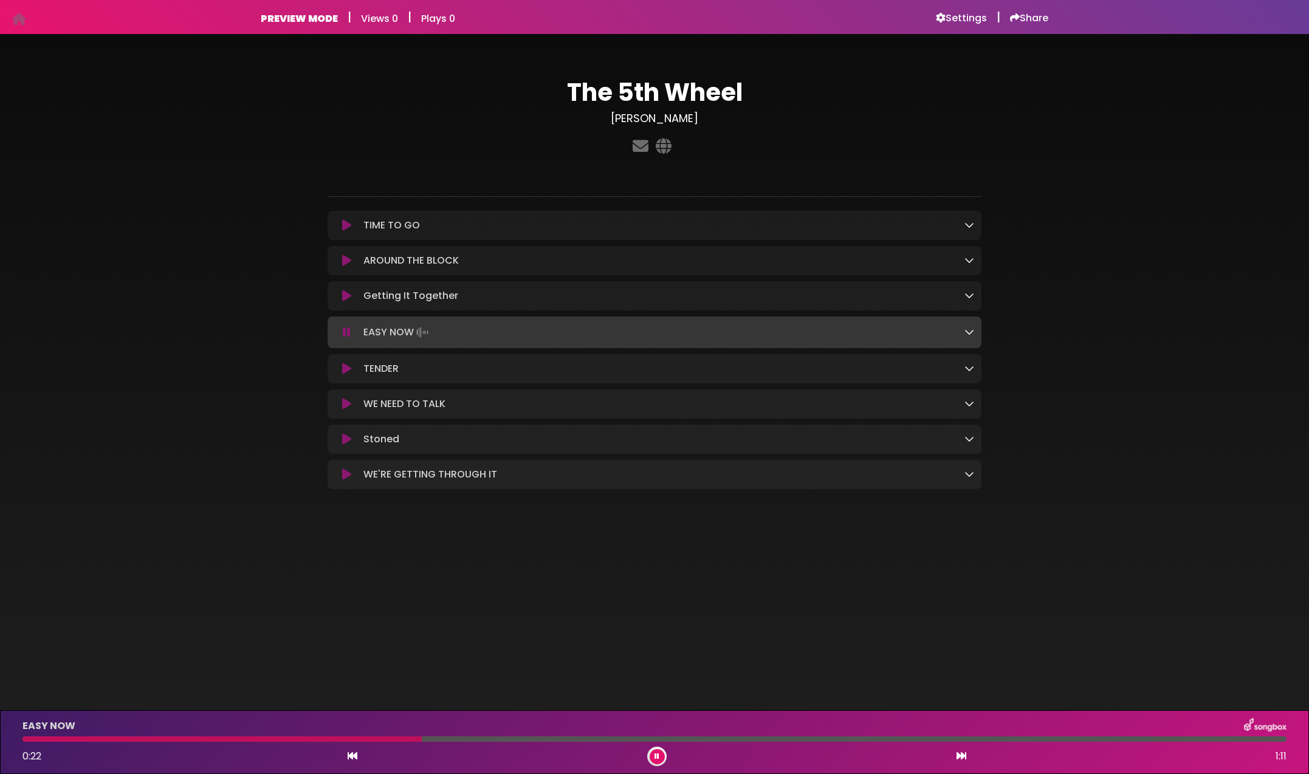
click at [335, 326] on button at bounding box center [347, 332] width 24 height 12
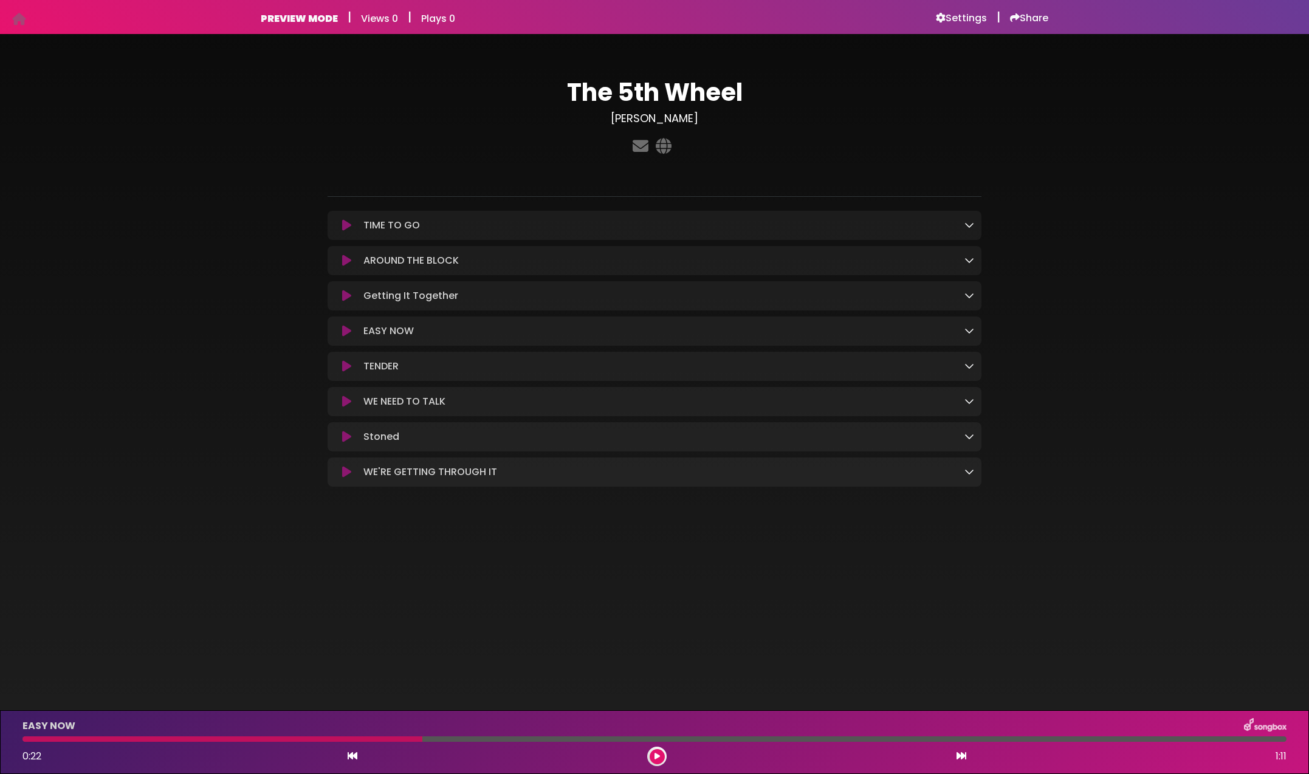
click at [335, 325] on button at bounding box center [347, 331] width 24 height 12
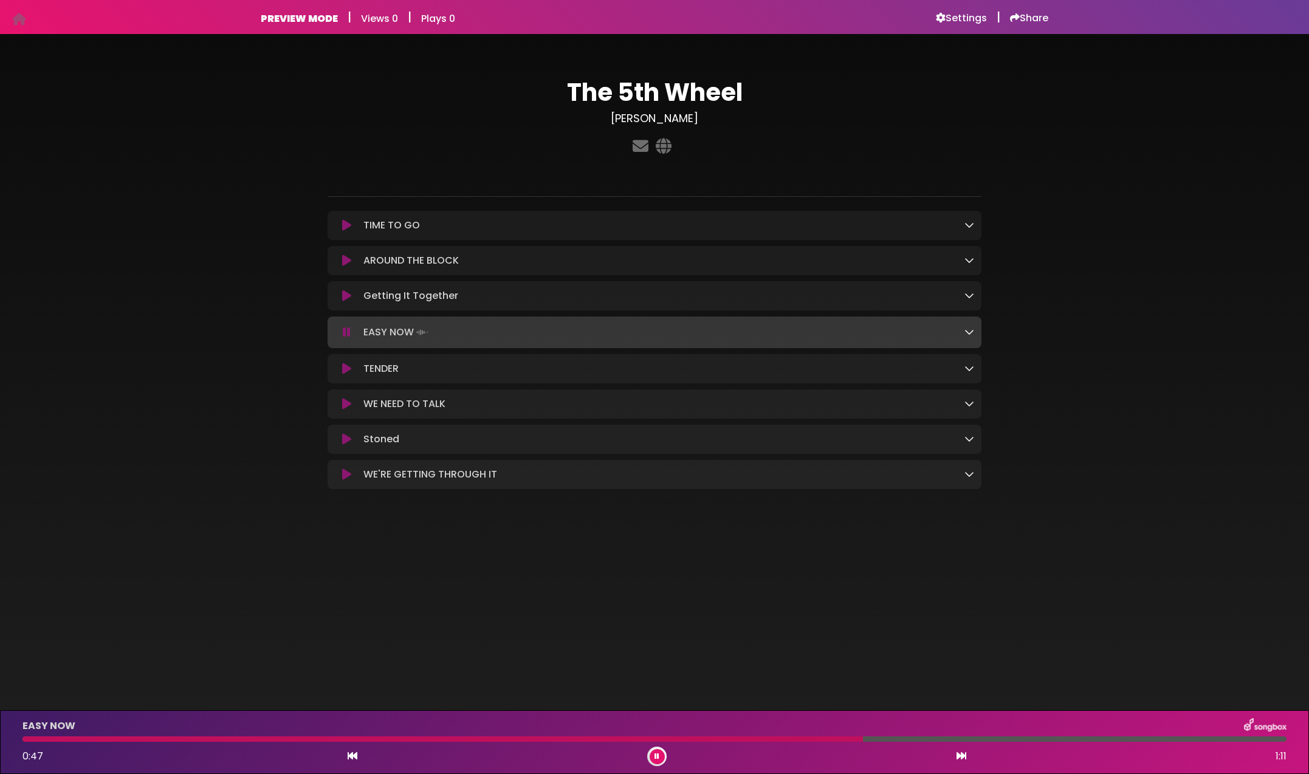
click at [335, 326] on button at bounding box center [347, 332] width 24 height 12
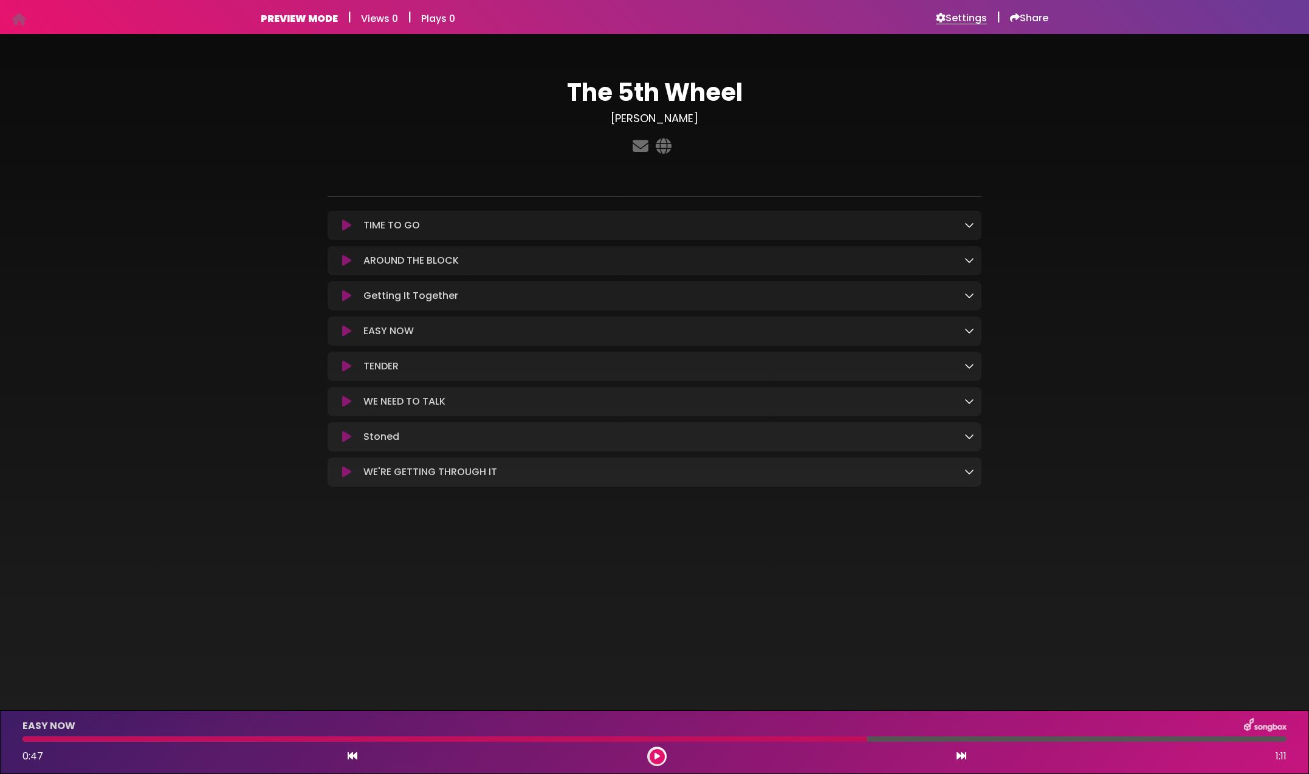
click at [962, 19] on h6 "Settings" at bounding box center [961, 18] width 51 height 12
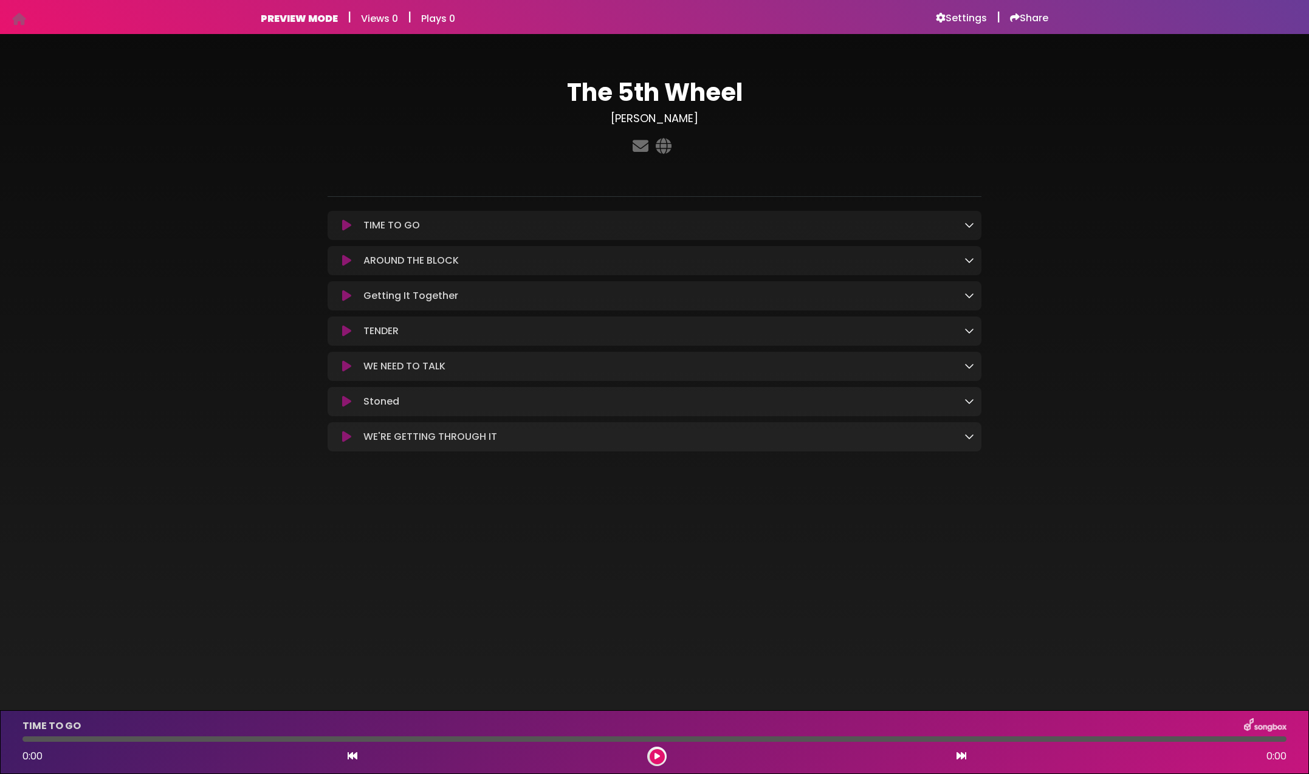
click at [344, 440] on icon at bounding box center [346, 437] width 9 height 12
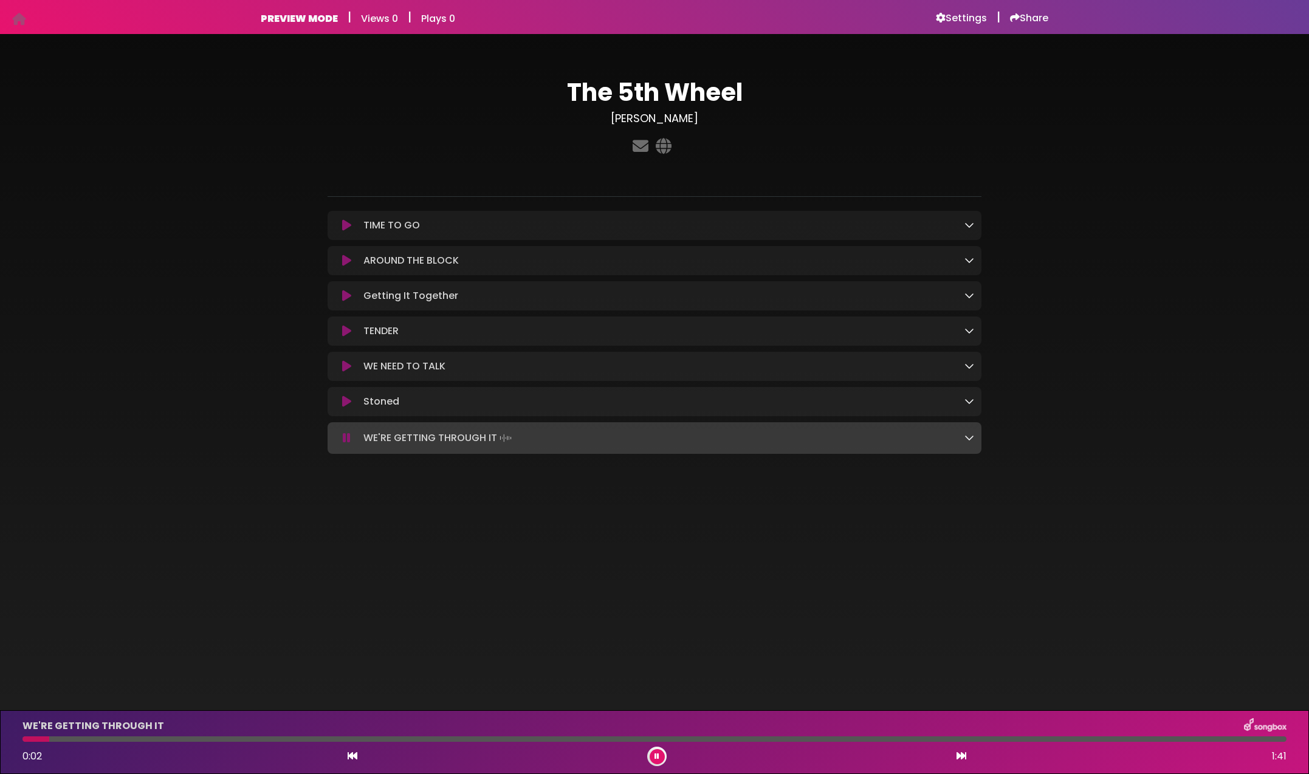
click at [345, 406] on icon at bounding box center [346, 402] width 9 height 12
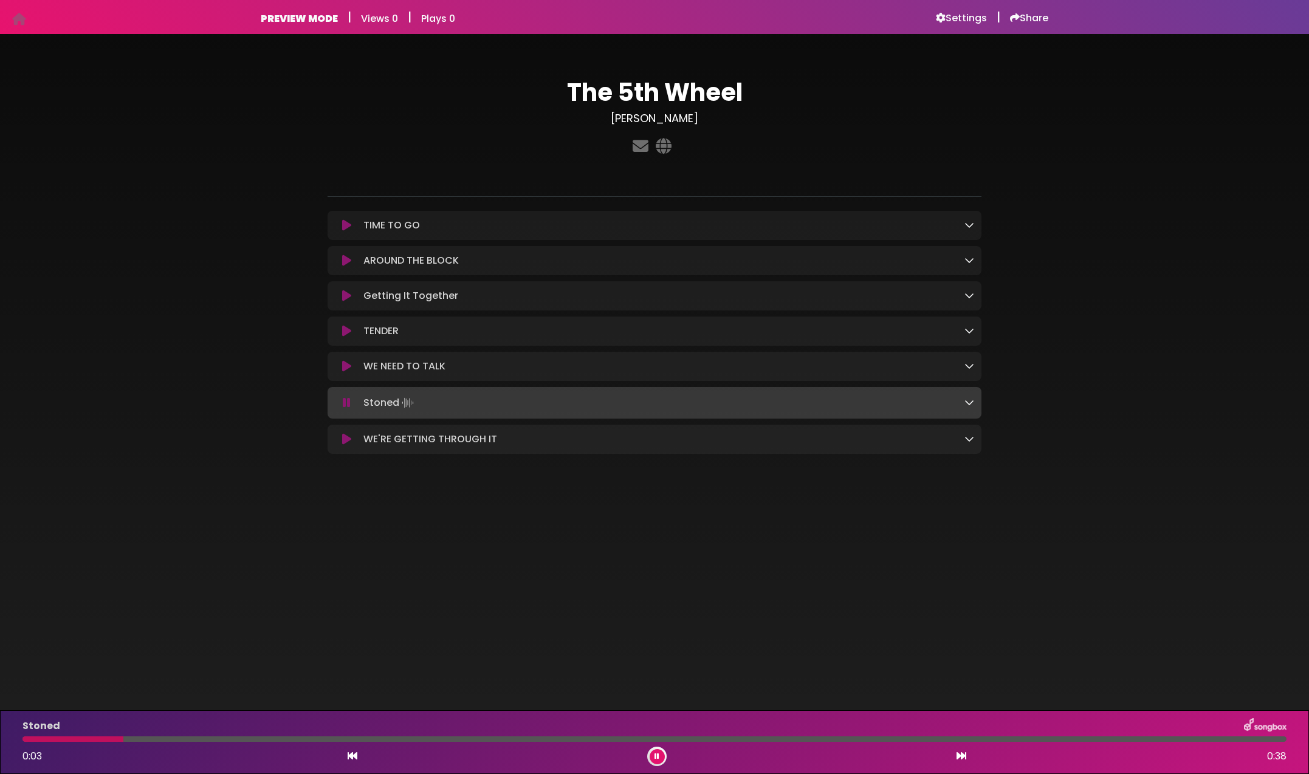
click at [345, 406] on icon at bounding box center [347, 403] width 8 height 12
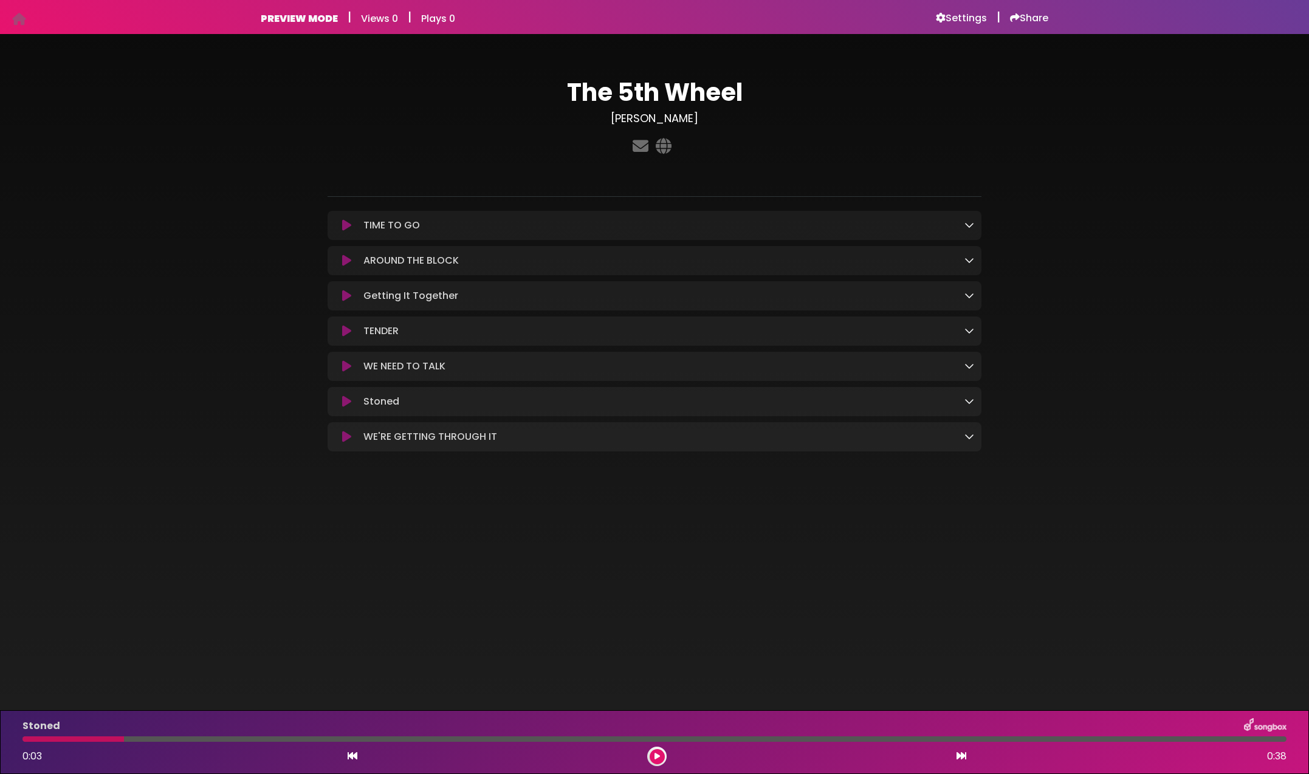
click at [347, 369] on icon at bounding box center [346, 366] width 9 height 12
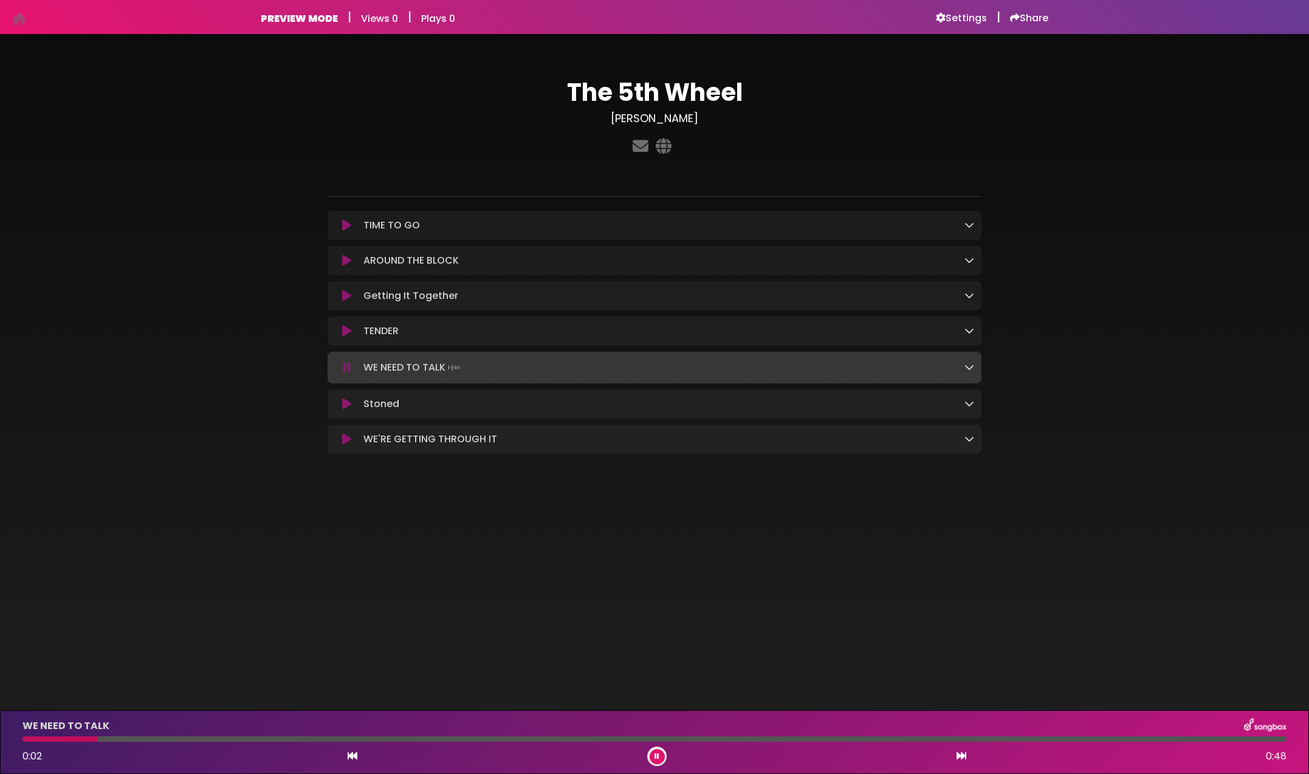
click at [347, 369] on icon at bounding box center [347, 368] width 8 height 12
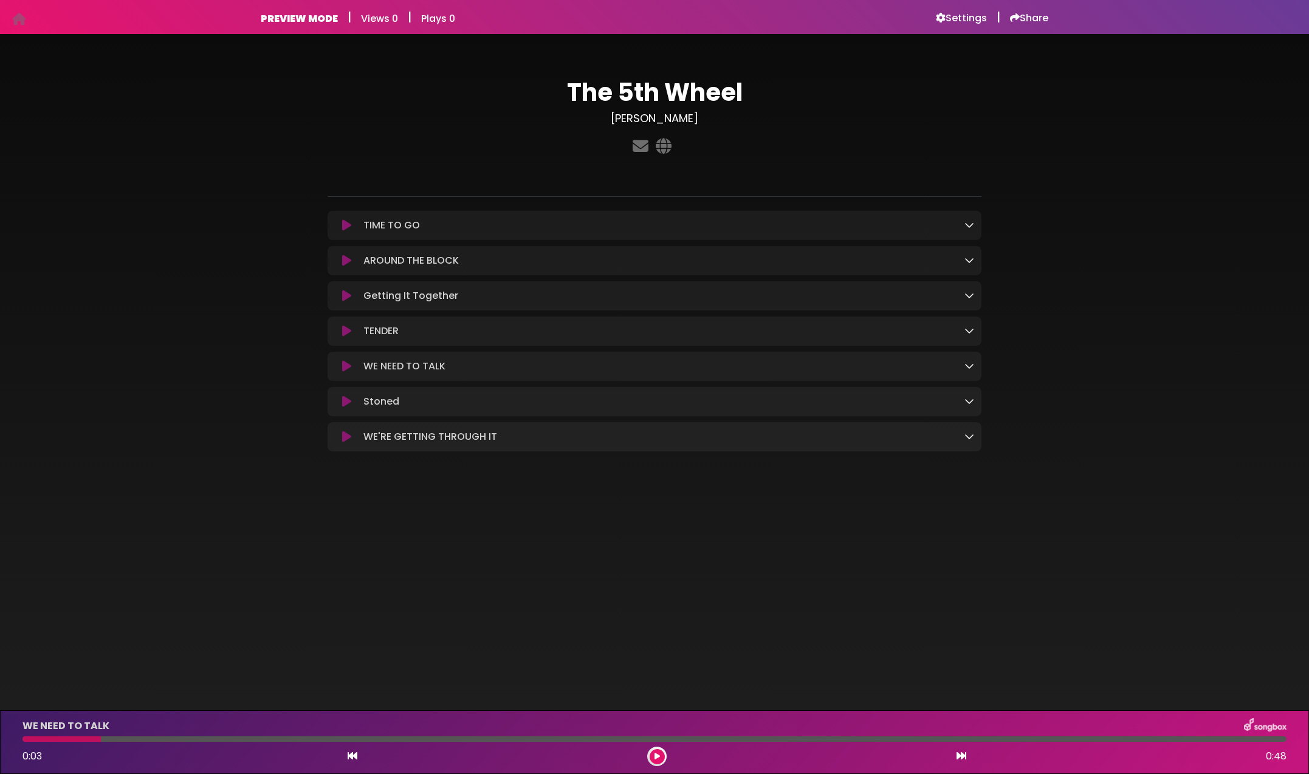
click at [347, 229] on icon at bounding box center [346, 225] width 9 height 12
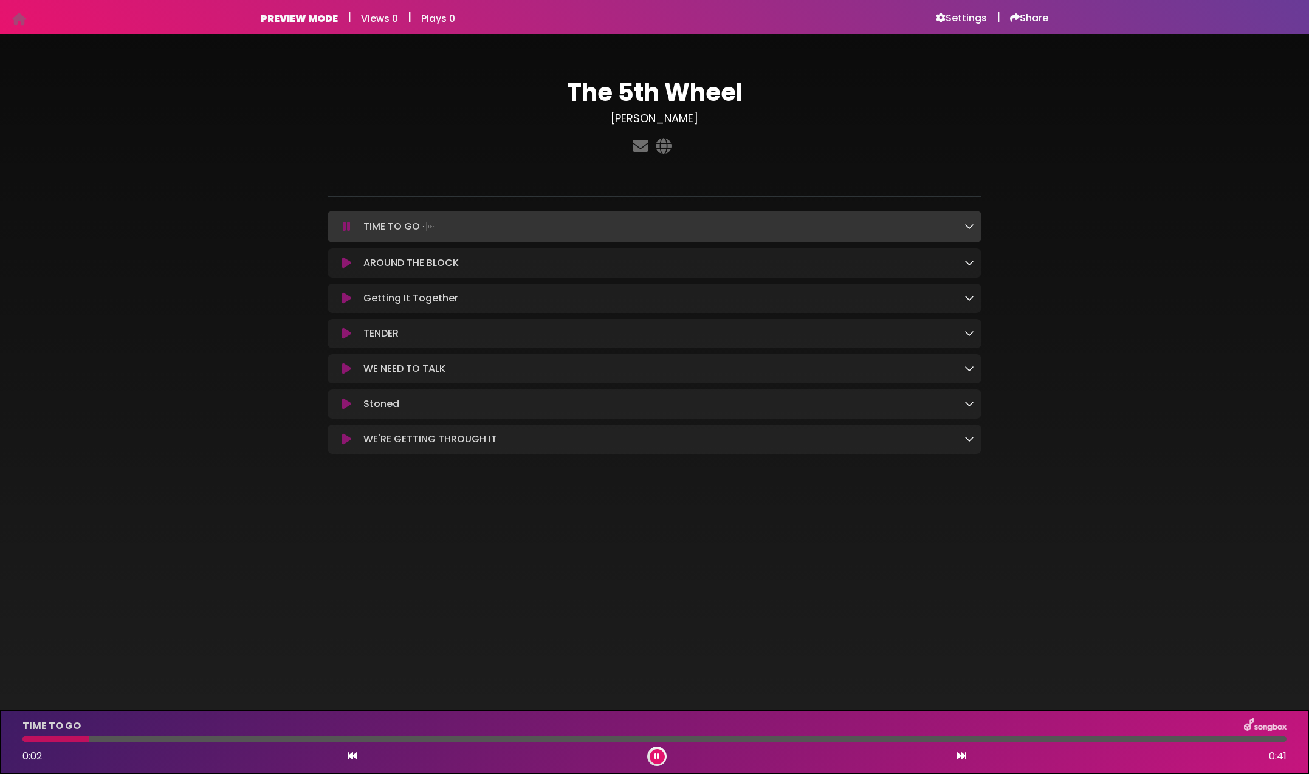
click at [347, 229] on icon at bounding box center [347, 227] width 8 height 12
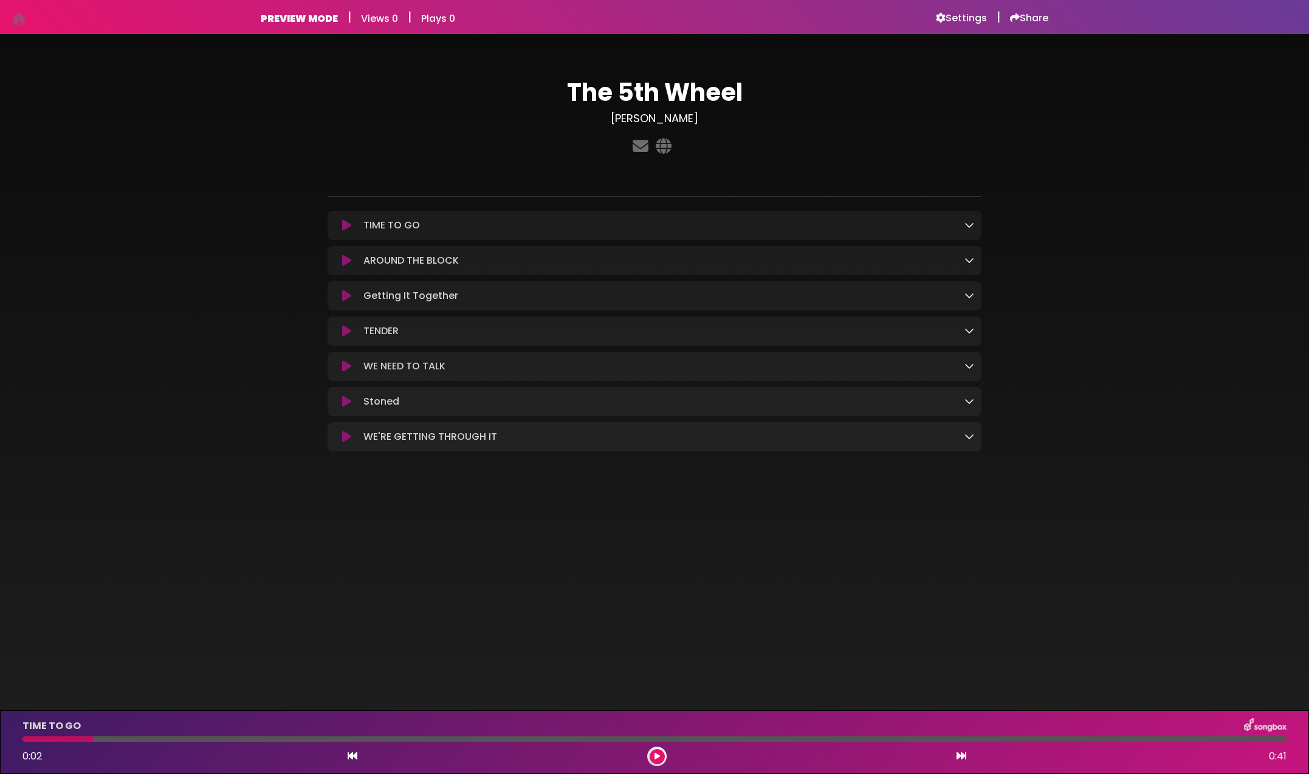
click at [345, 259] on icon at bounding box center [346, 261] width 9 height 12
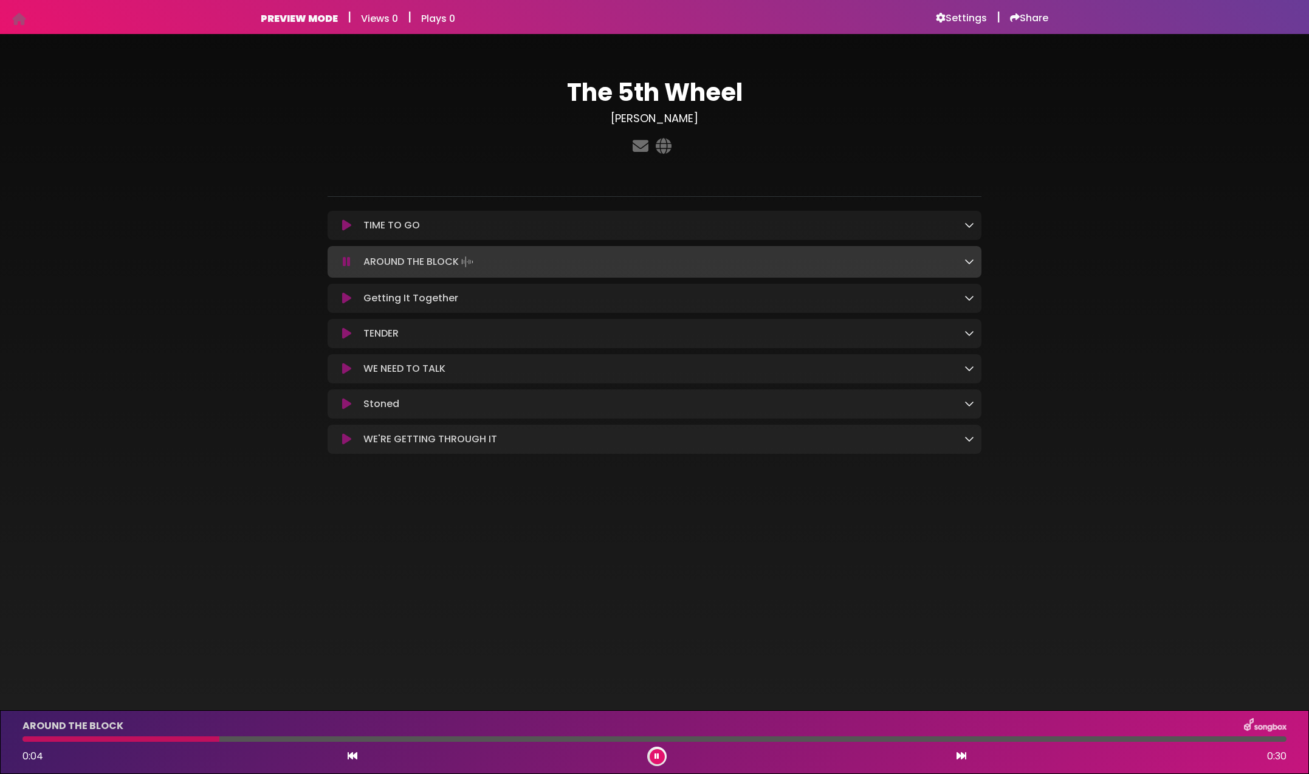
click at [346, 260] on icon at bounding box center [347, 262] width 8 height 12
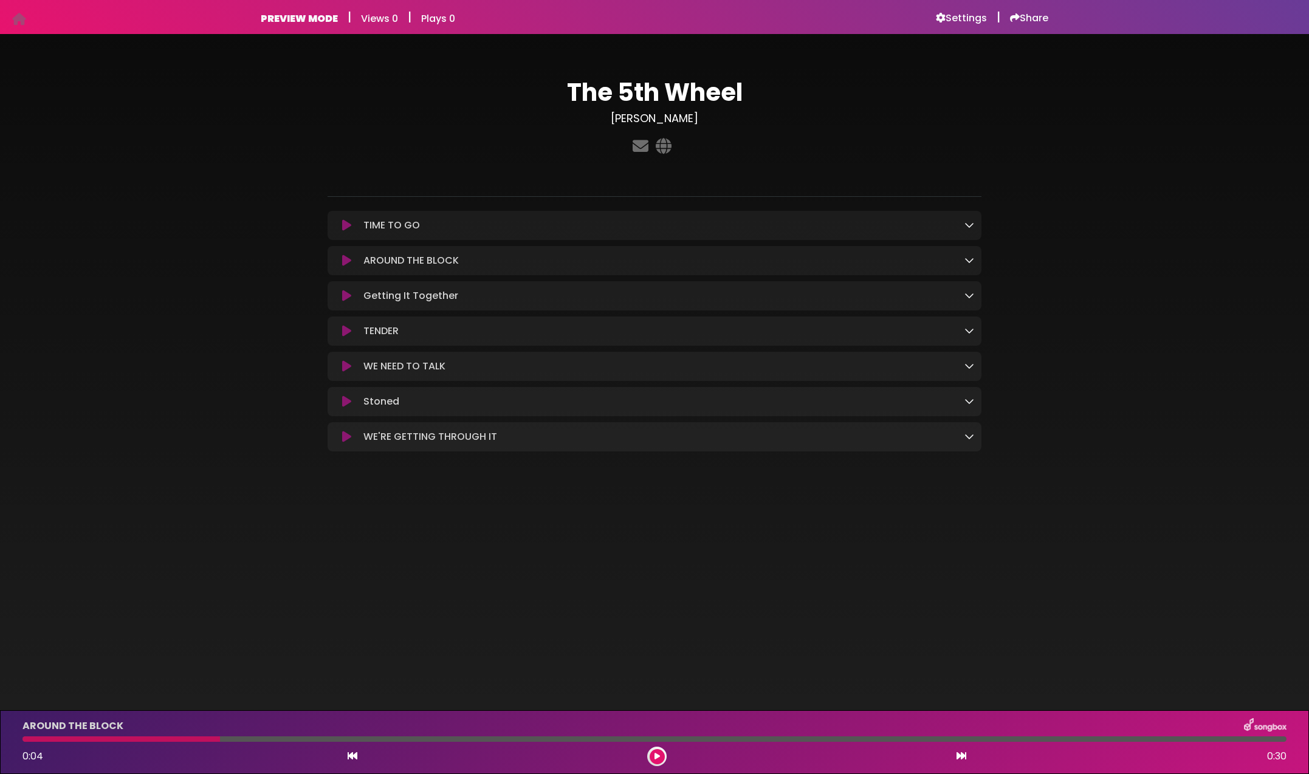
click at [345, 297] on icon at bounding box center [346, 296] width 9 height 12
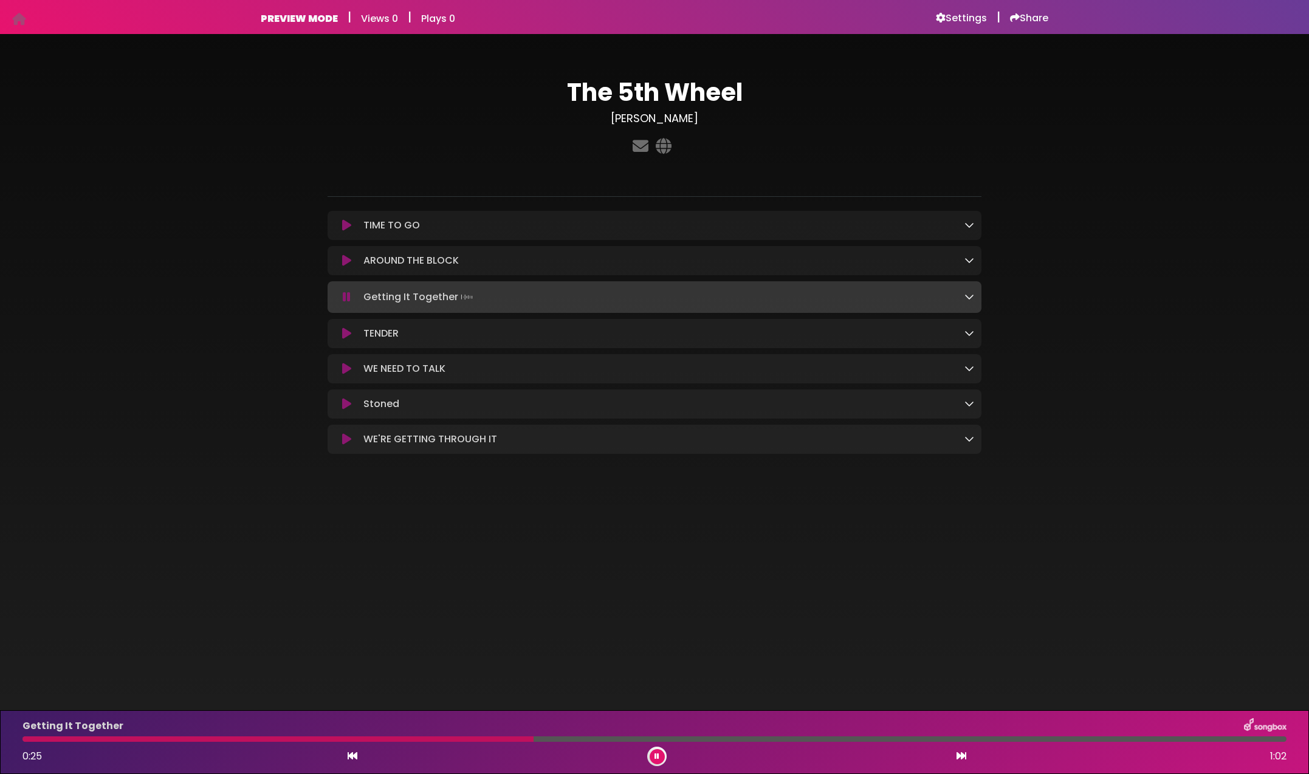
click at [347, 260] on icon at bounding box center [346, 261] width 9 height 12
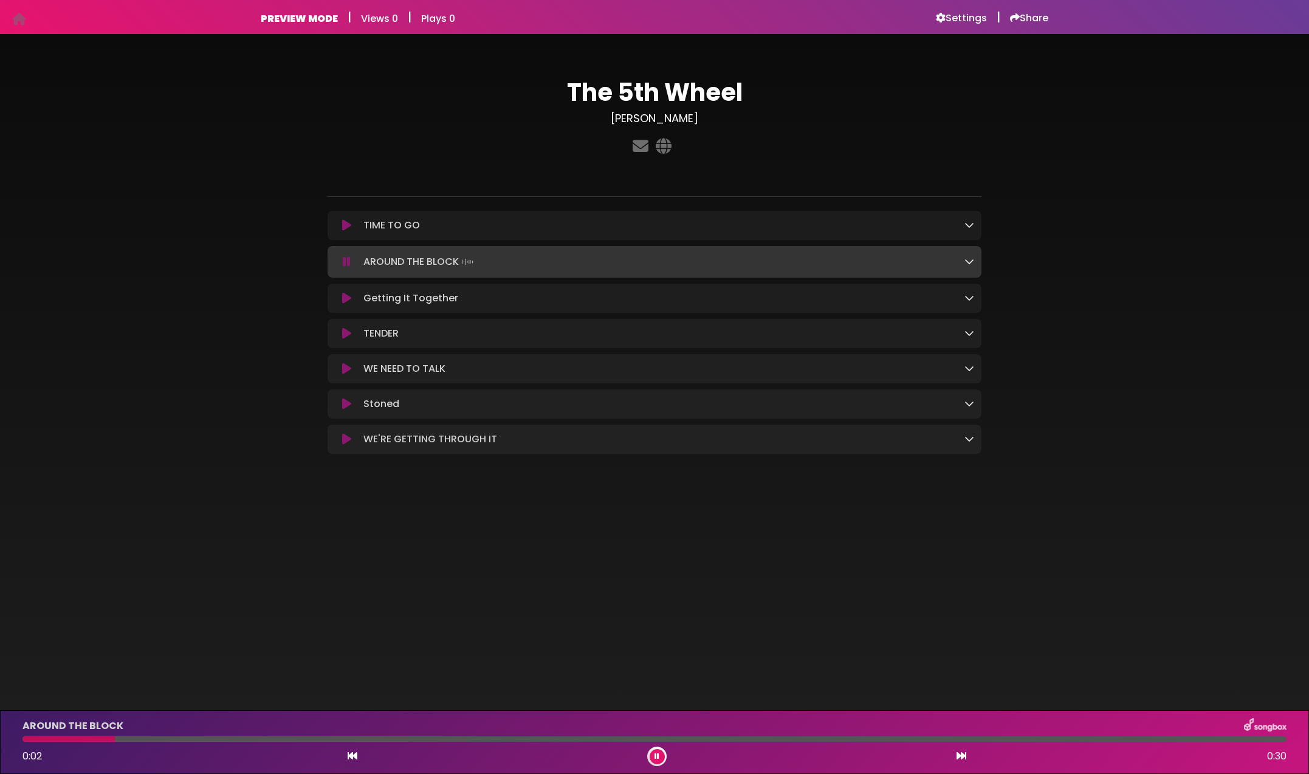
drag, startPoint x: 347, startPoint y: 261, endPoint x: 350, endPoint y: 255, distance: 6.3
click at [347, 260] on icon at bounding box center [347, 262] width 8 height 12
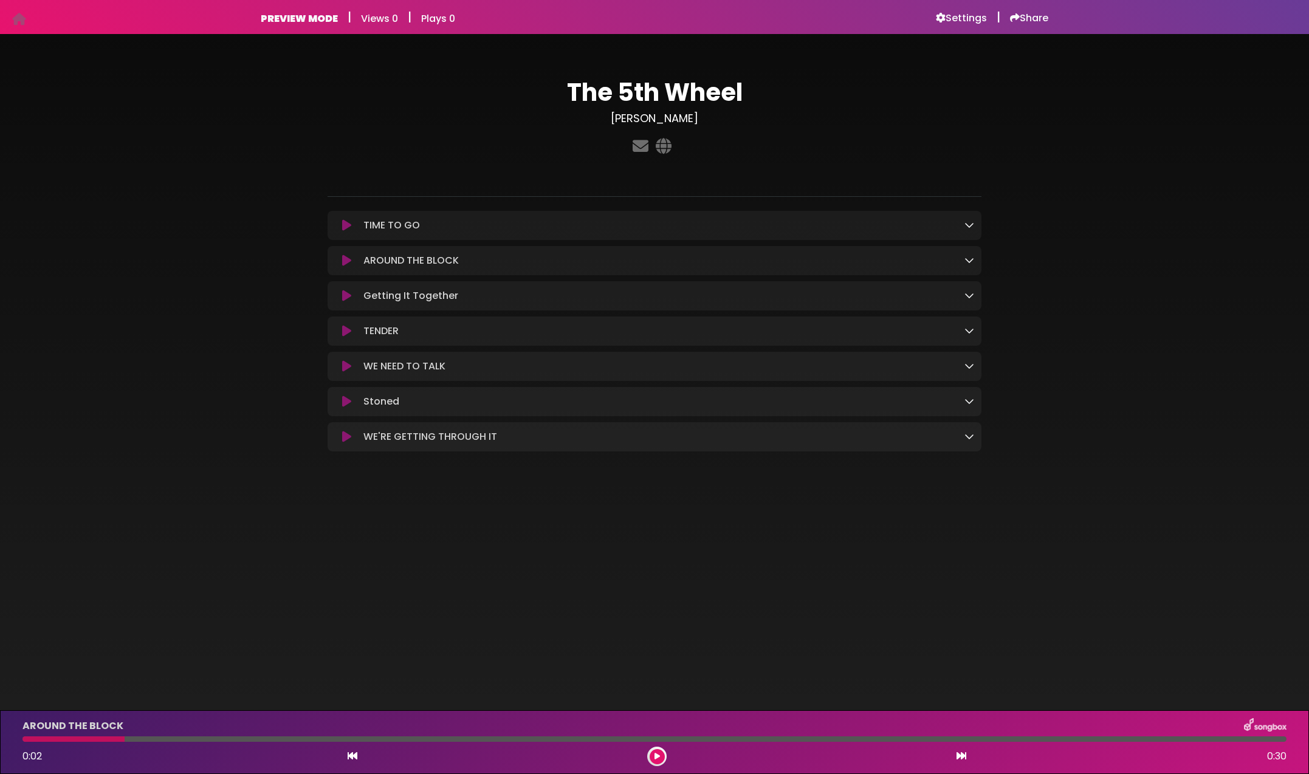
click at [350, 223] on icon at bounding box center [346, 225] width 9 height 12
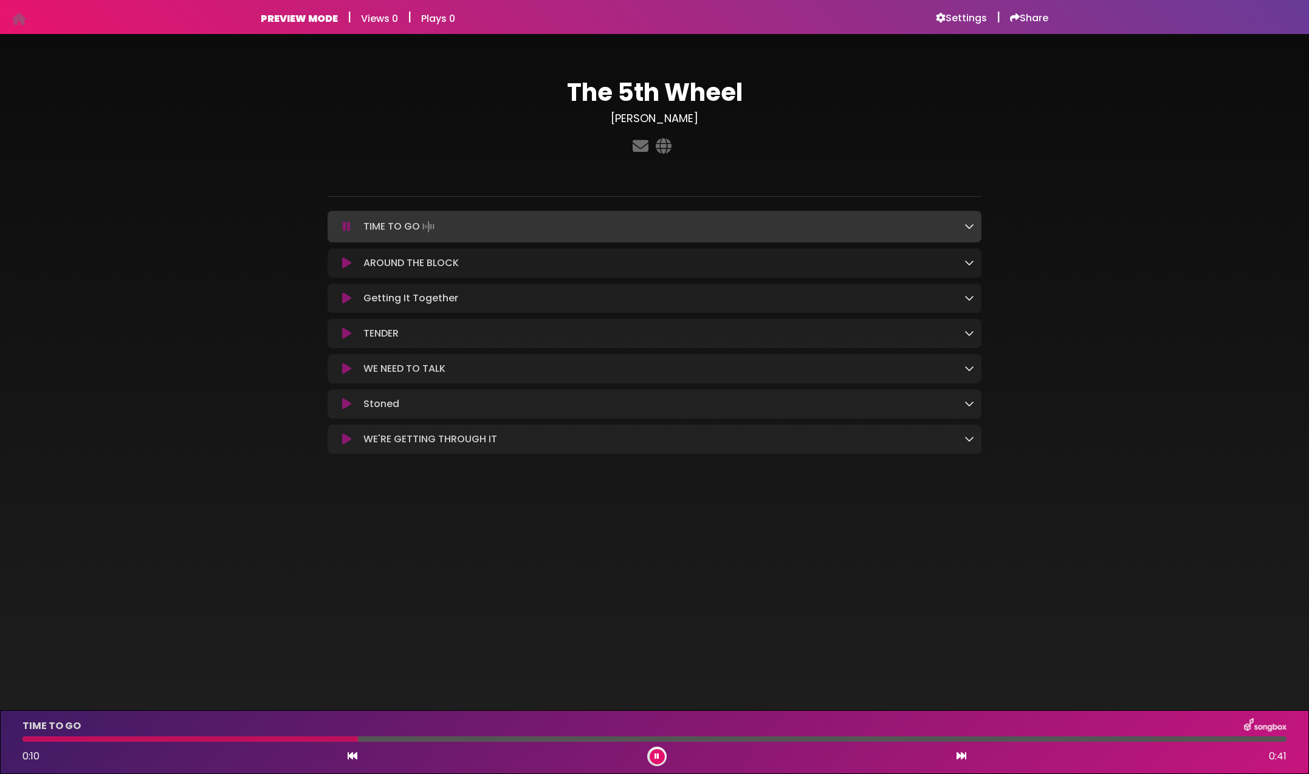
click at [335, 221] on button at bounding box center [347, 227] width 24 height 12
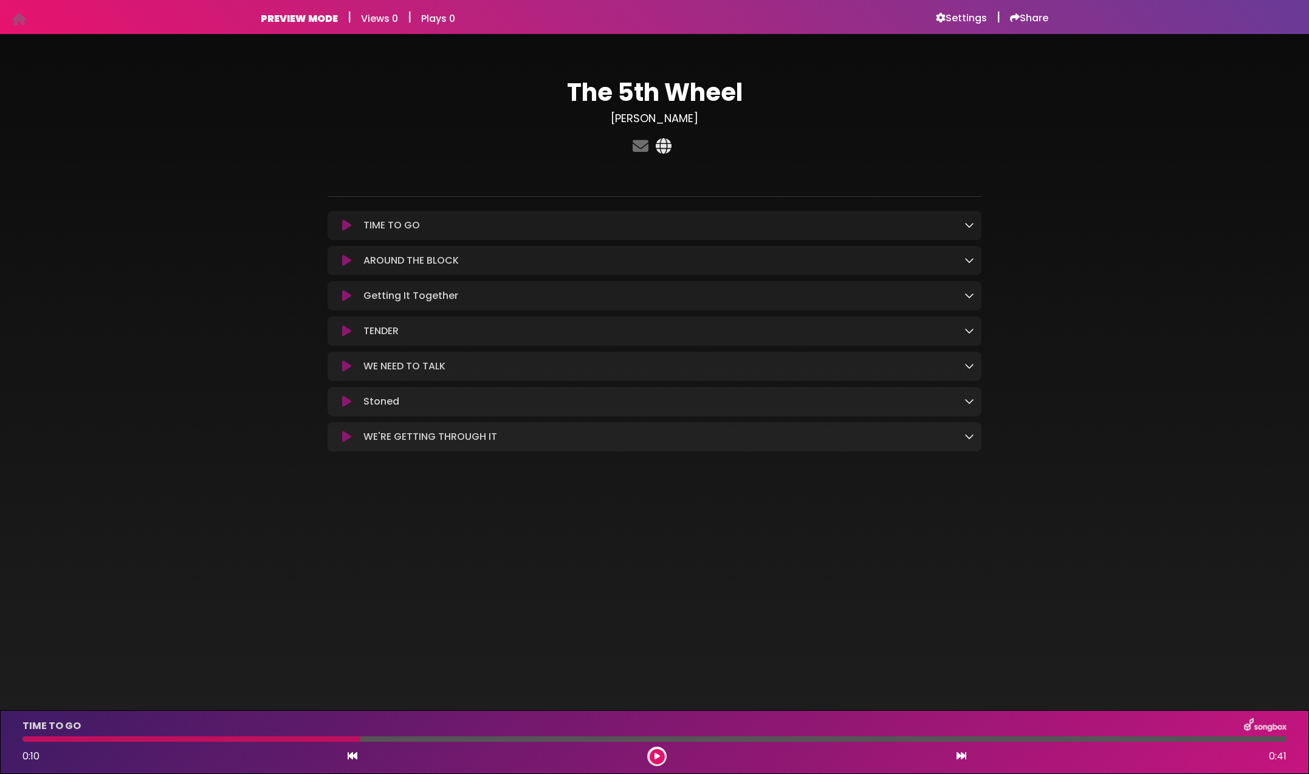
click at [662, 145] on icon at bounding box center [663, 146] width 21 height 16
click at [642, 147] on icon at bounding box center [640, 146] width 21 height 16
click at [346, 404] on icon at bounding box center [346, 402] width 9 height 12
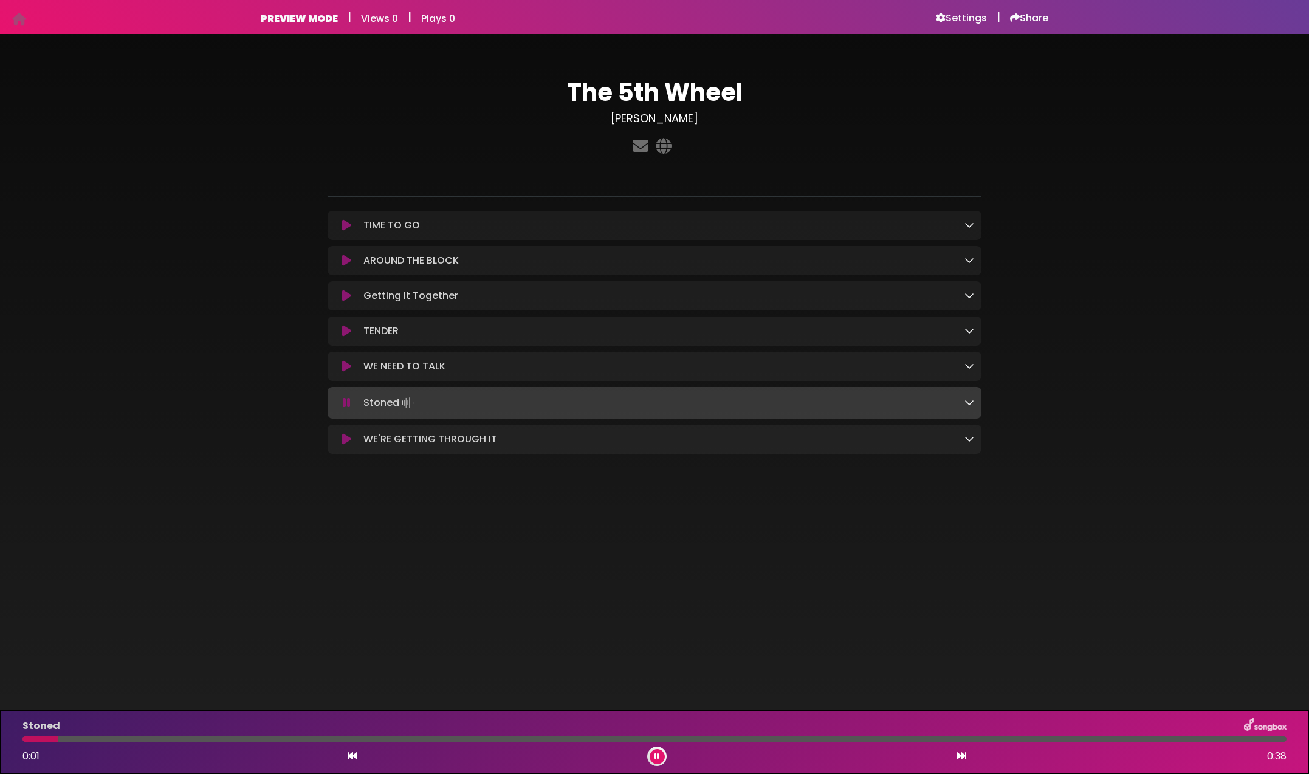
click at [348, 403] on icon at bounding box center [347, 403] width 8 height 12
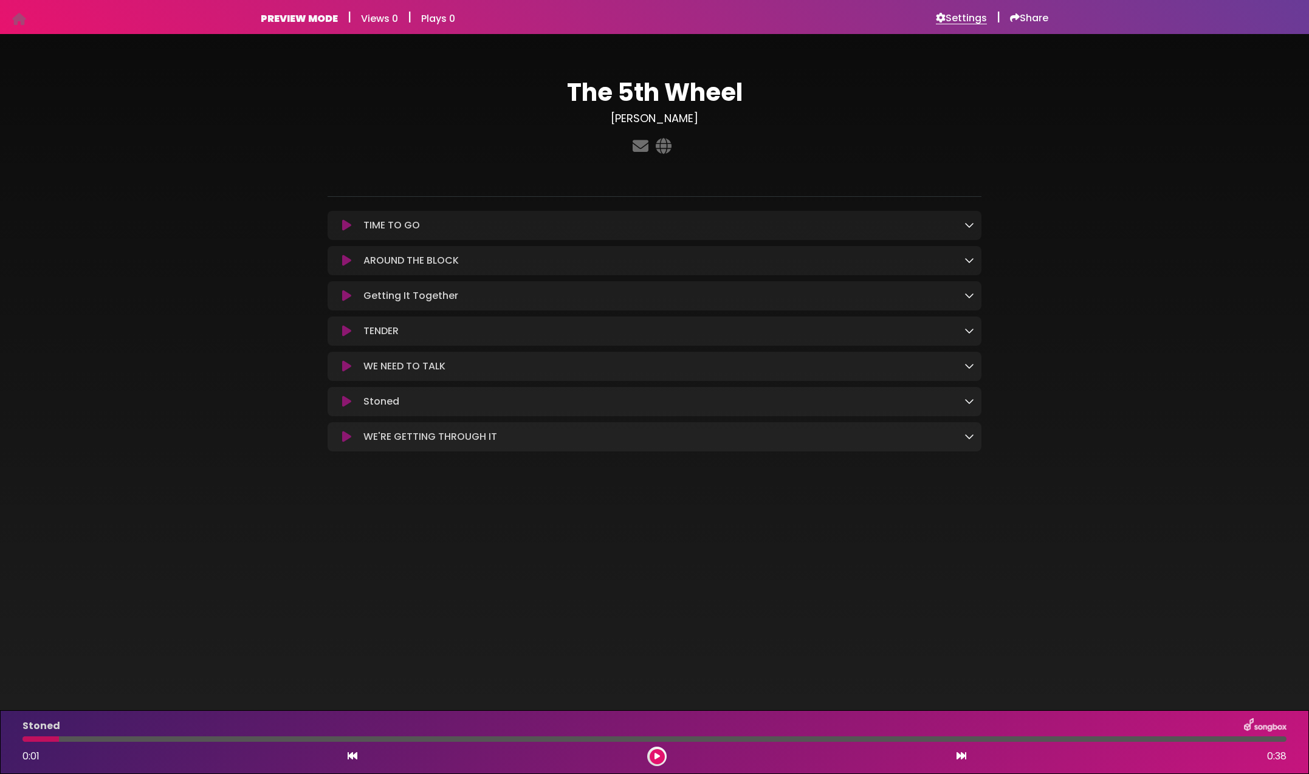
click at [964, 16] on h6 "Settings" at bounding box center [961, 18] width 51 height 12
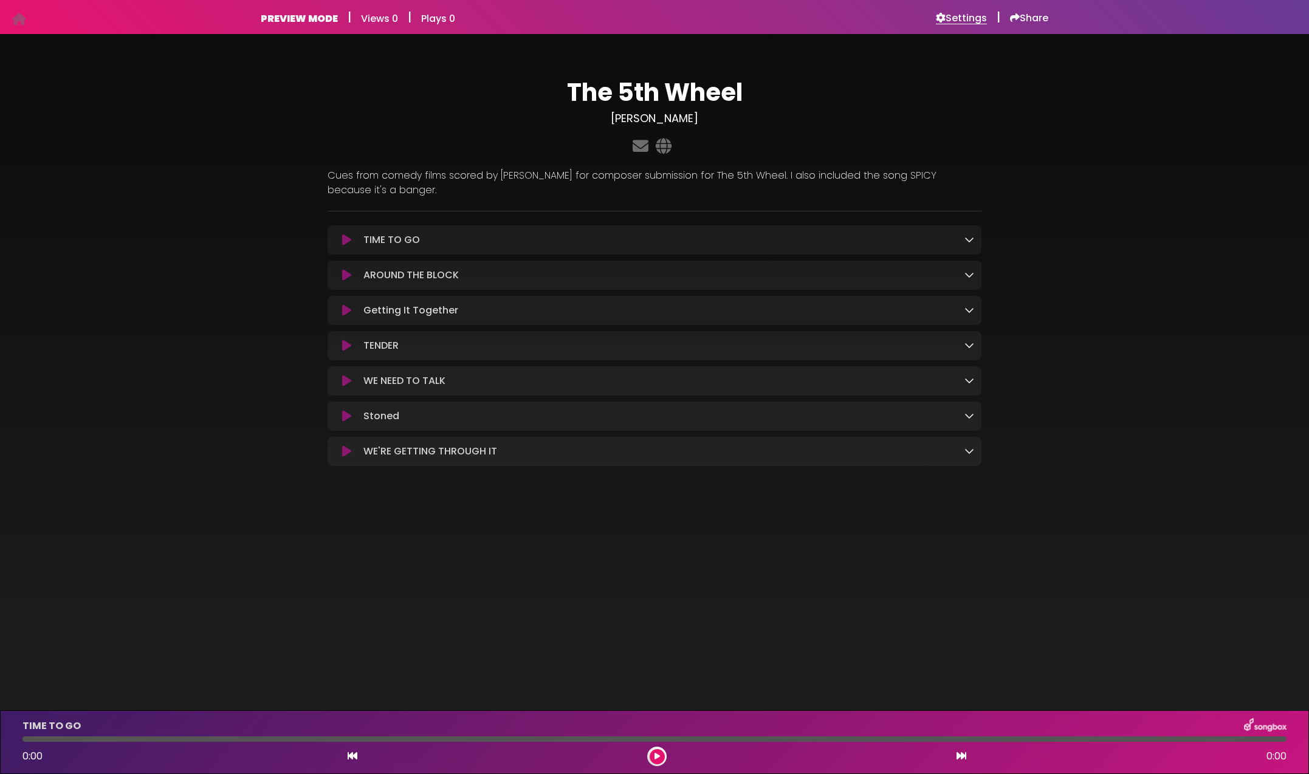
click at [962, 17] on h6 "Settings" at bounding box center [961, 18] width 51 height 12
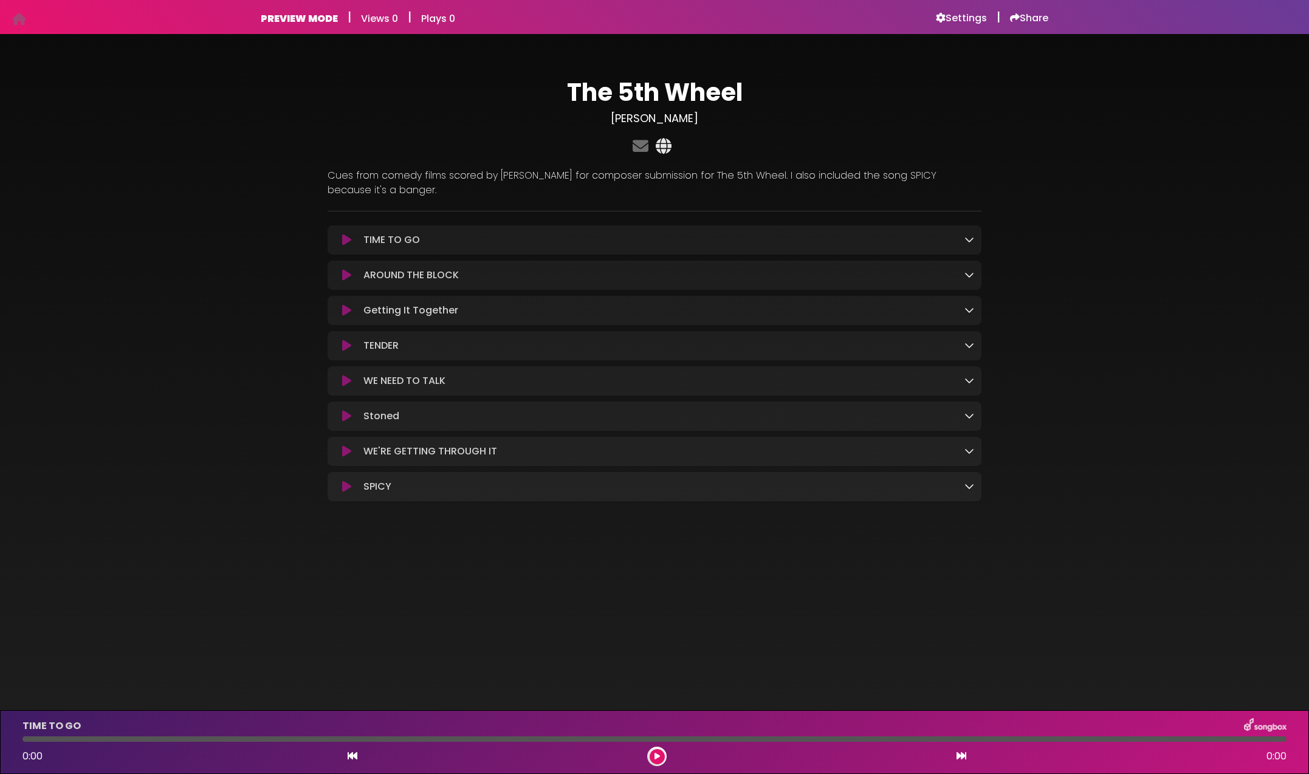
click at [664, 146] on icon at bounding box center [663, 146] width 21 height 16
click at [345, 483] on icon at bounding box center [346, 487] width 9 height 12
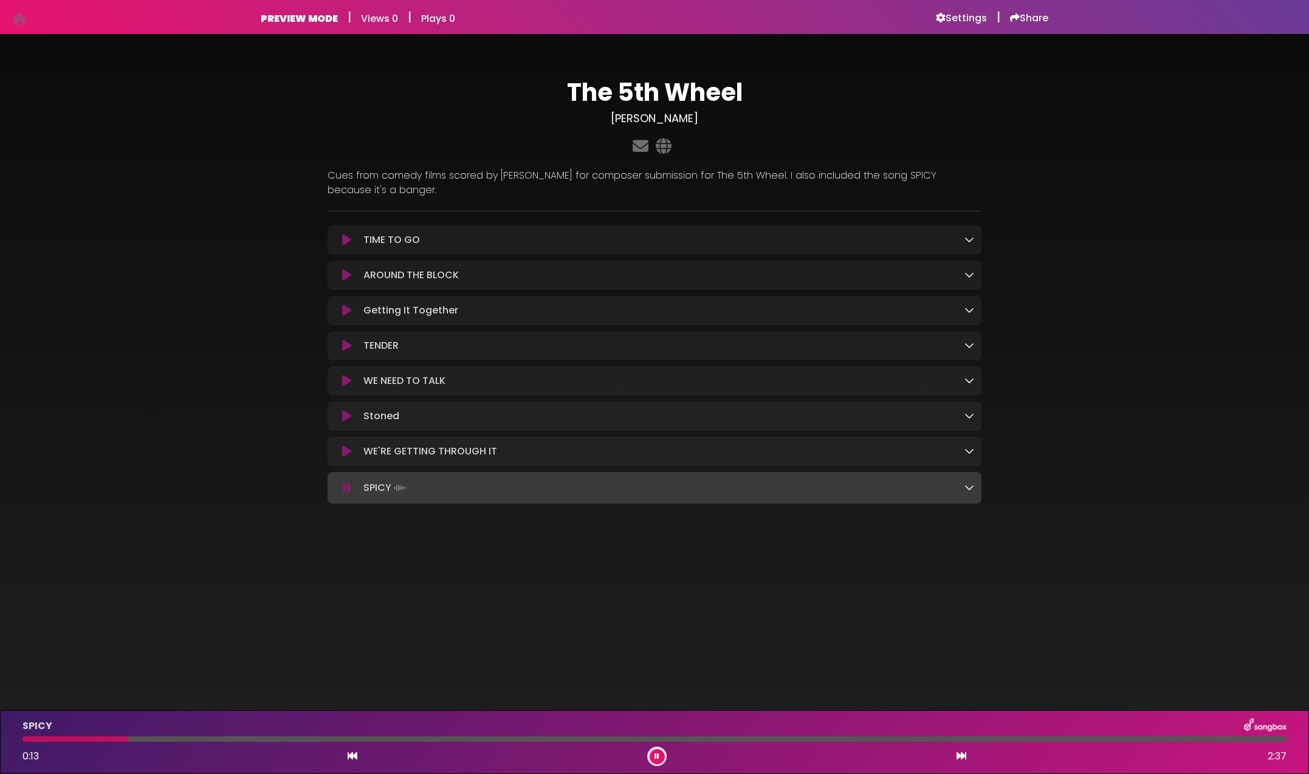
click at [348, 491] on icon at bounding box center [347, 488] width 8 height 12
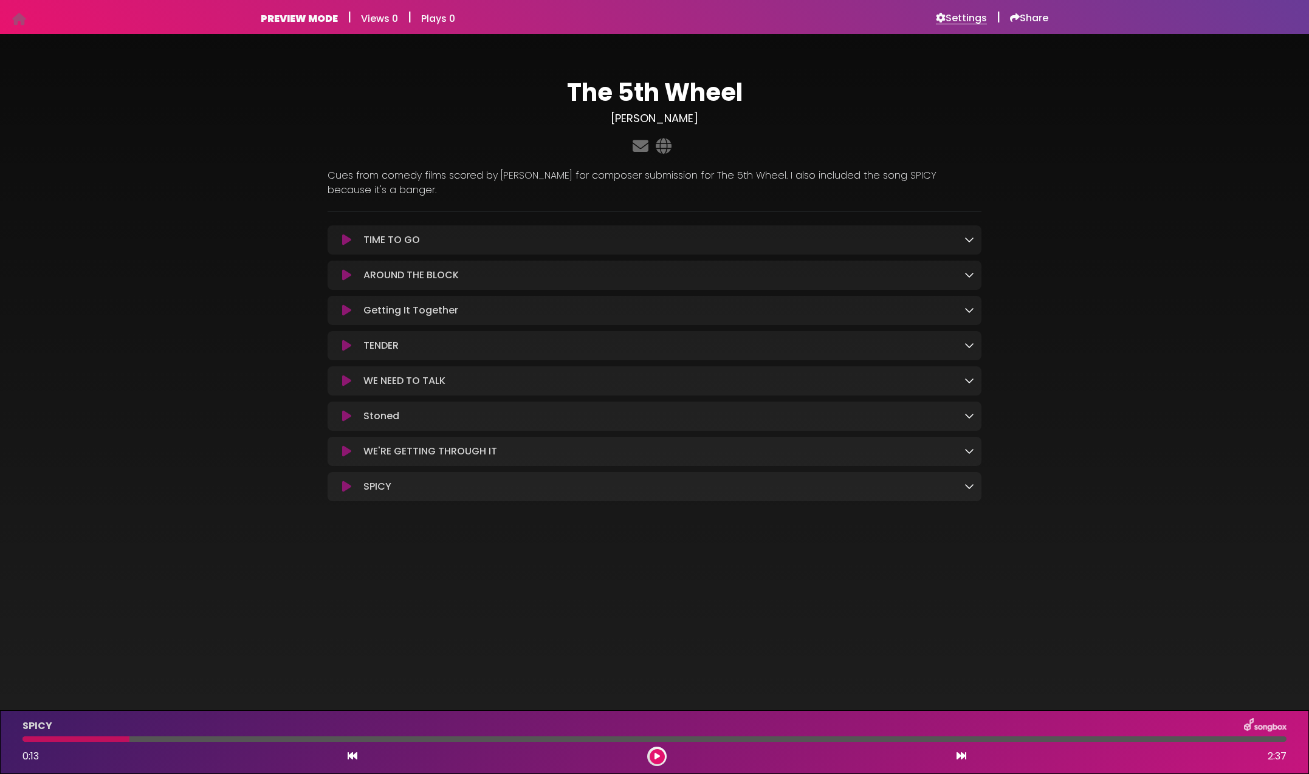
click at [963, 16] on h6 "Settings" at bounding box center [961, 18] width 51 height 12
click at [348, 242] on icon at bounding box center [346, 240] width 9 height 12
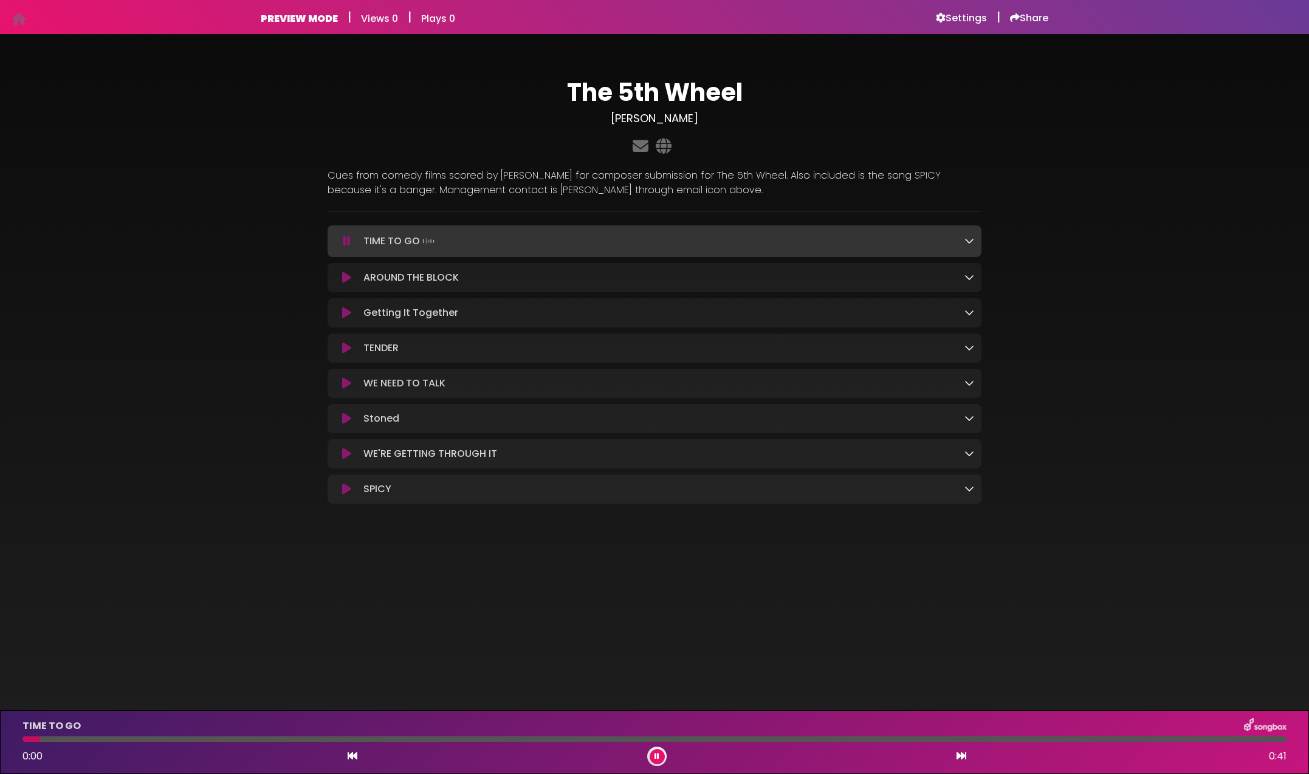
click at [348, 242] on icon at bounding box center [347, 241] width 8 height 12
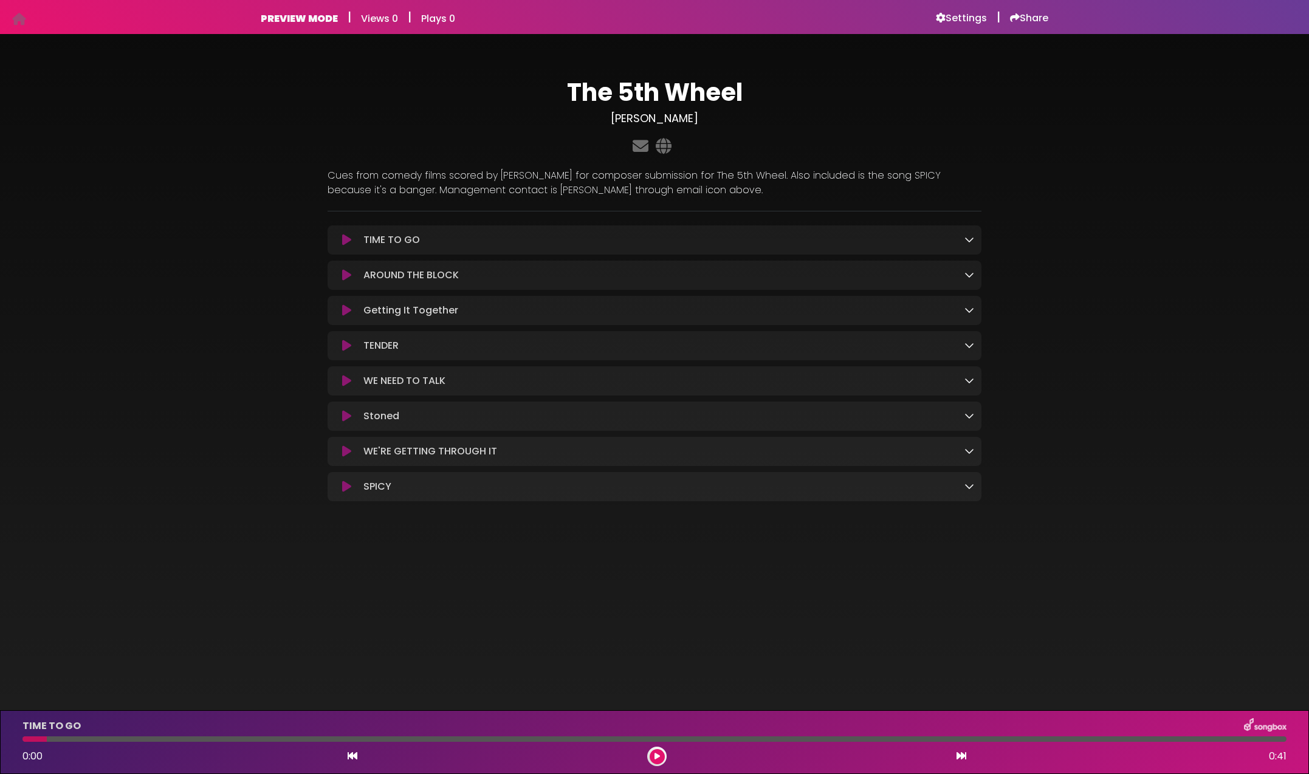
click at [347, 275] on icon at bounding box center [346, 275] width 9 height 12
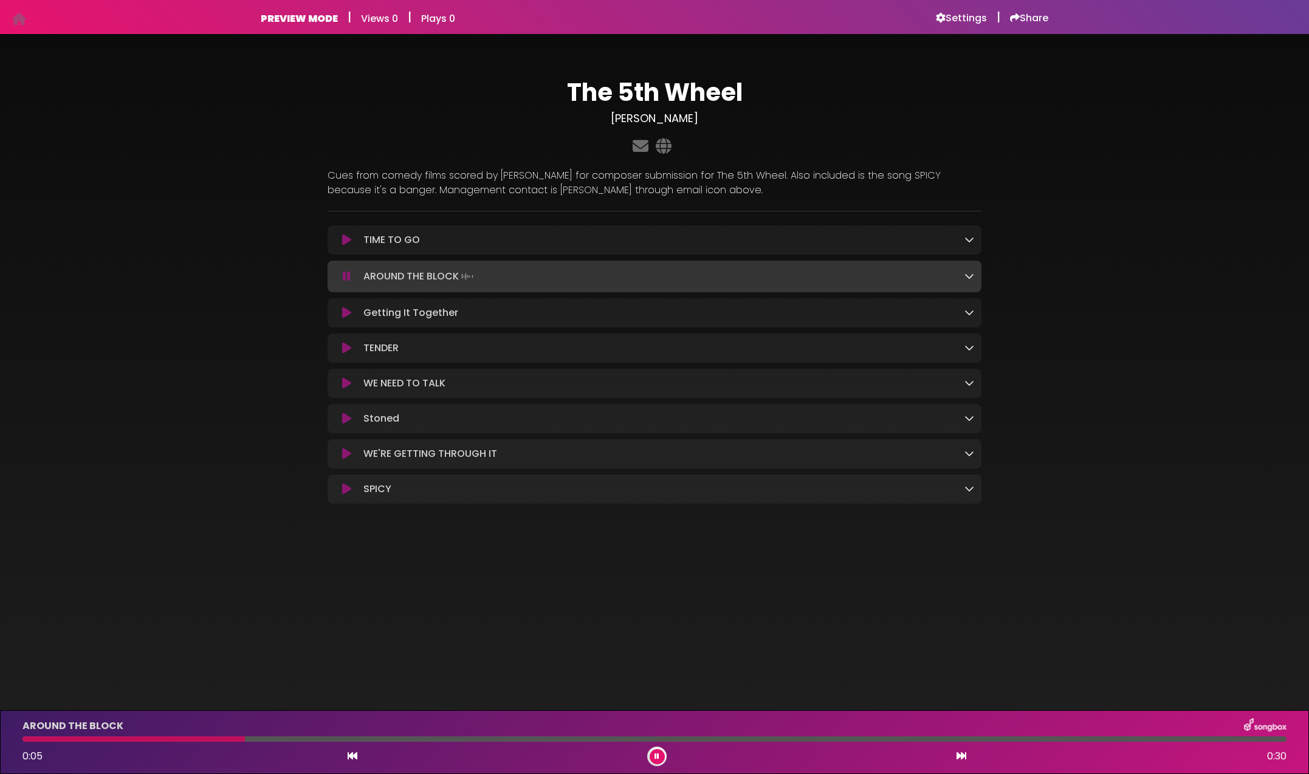
click at [348, 274] on icon at bounding box center [347, 276] width 8 height 12
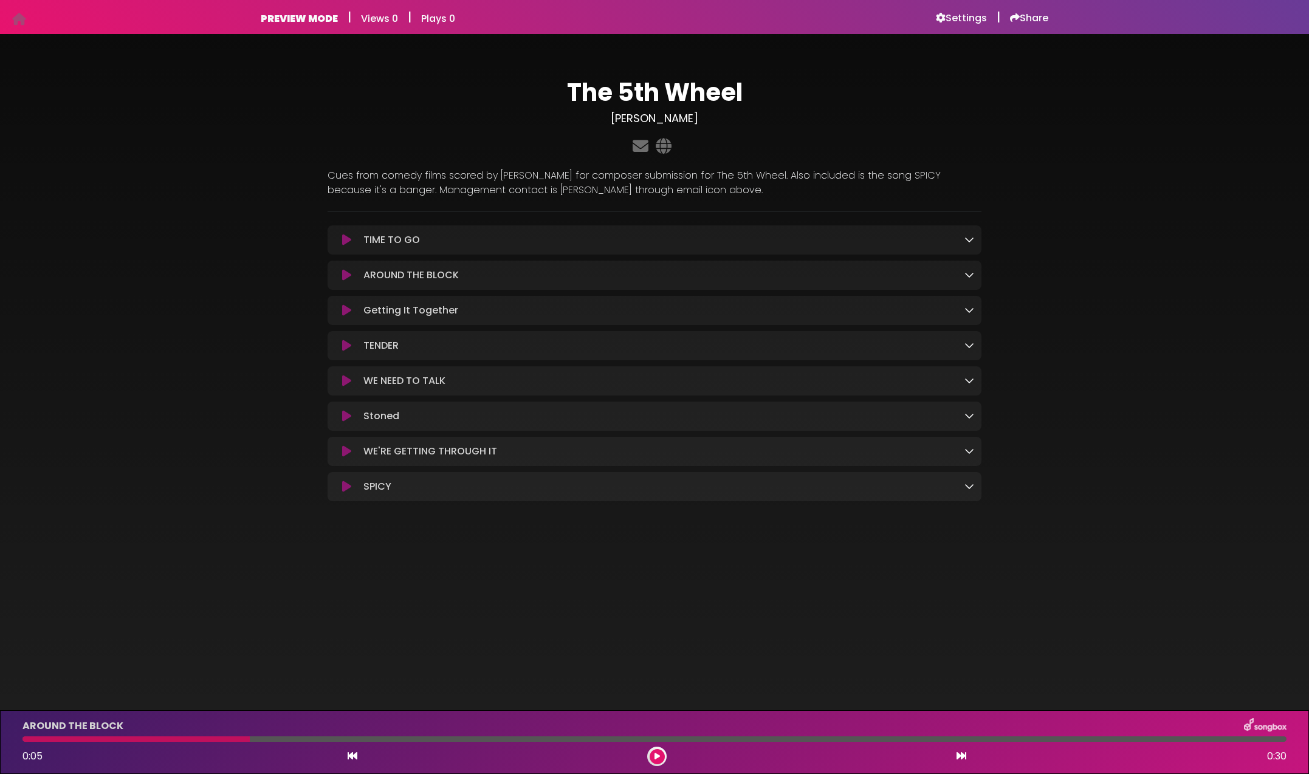
click at [345, 308] on icon at bounding box center [346, 310] width 9 height 12
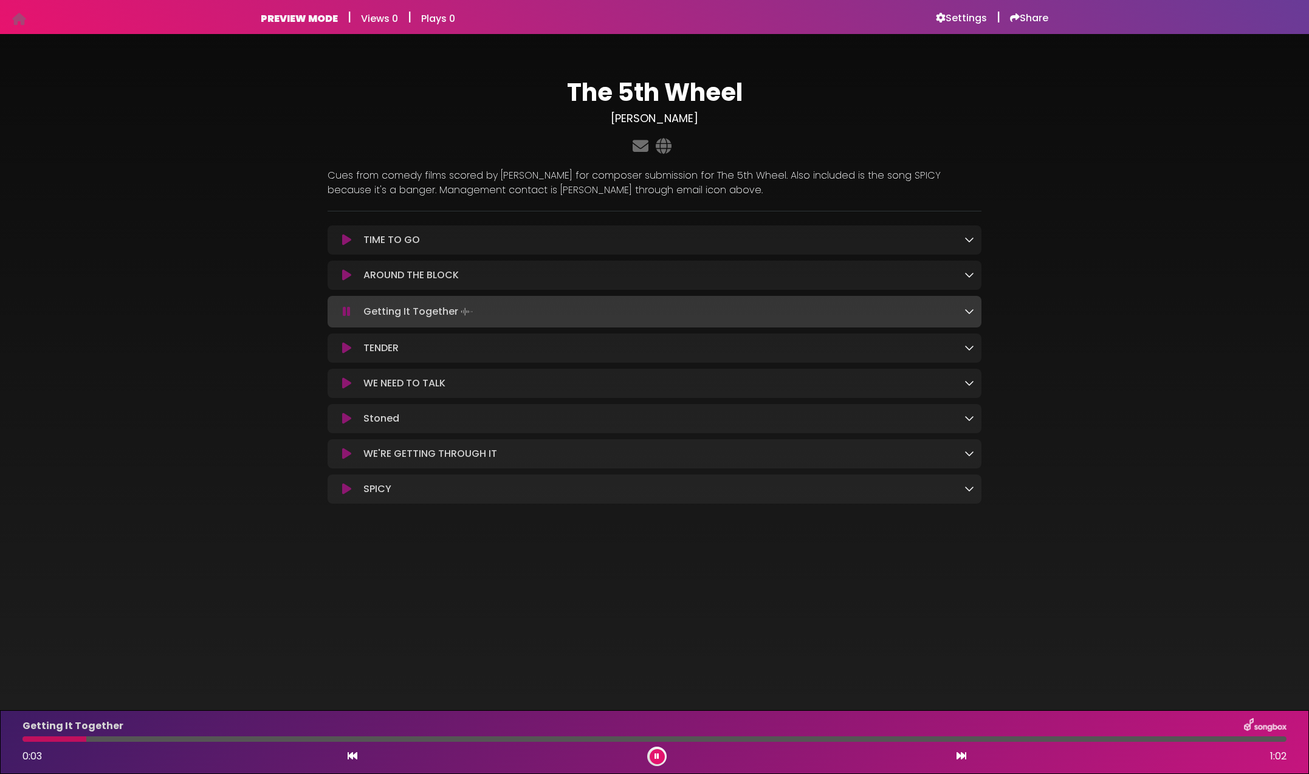
click at [345, 312] on icon at bounding box center [347, 312] width 8 height 12
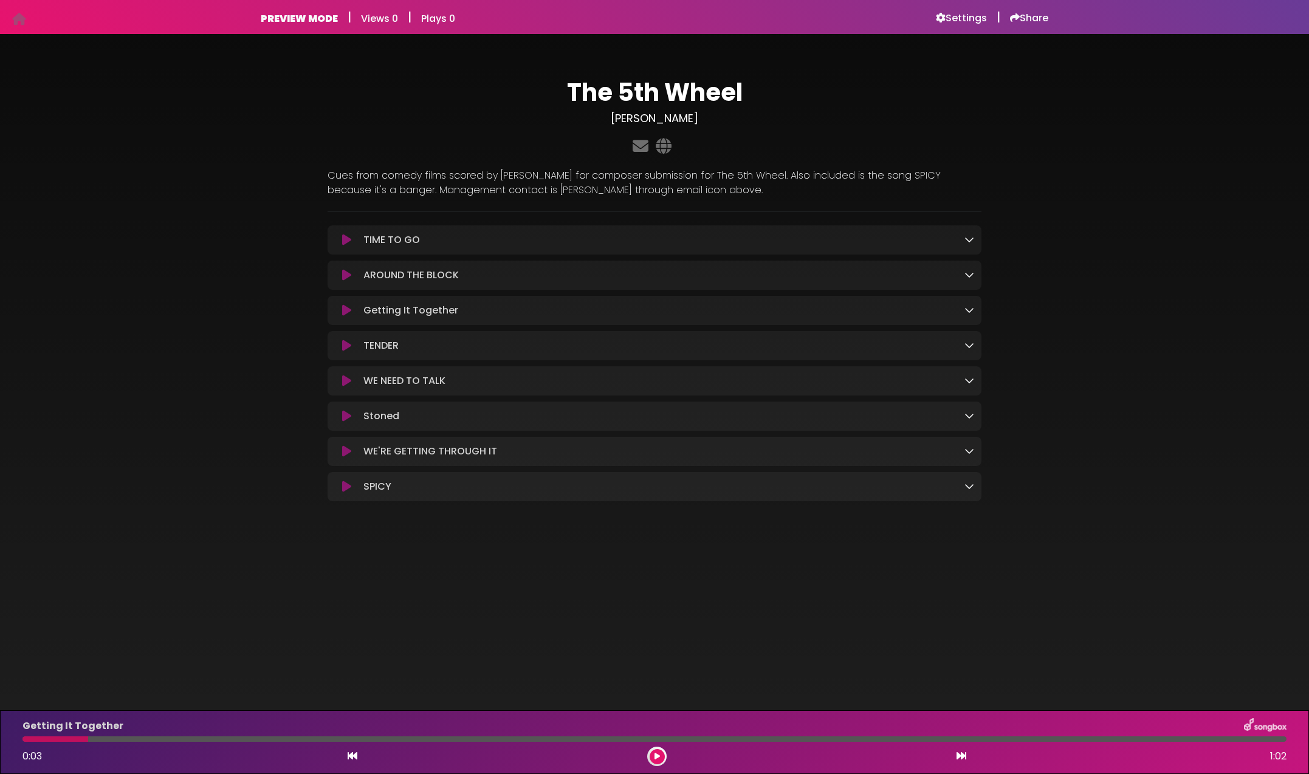
click at [345, 342] on icon at bounding box center [346, 346] width 9 height 12
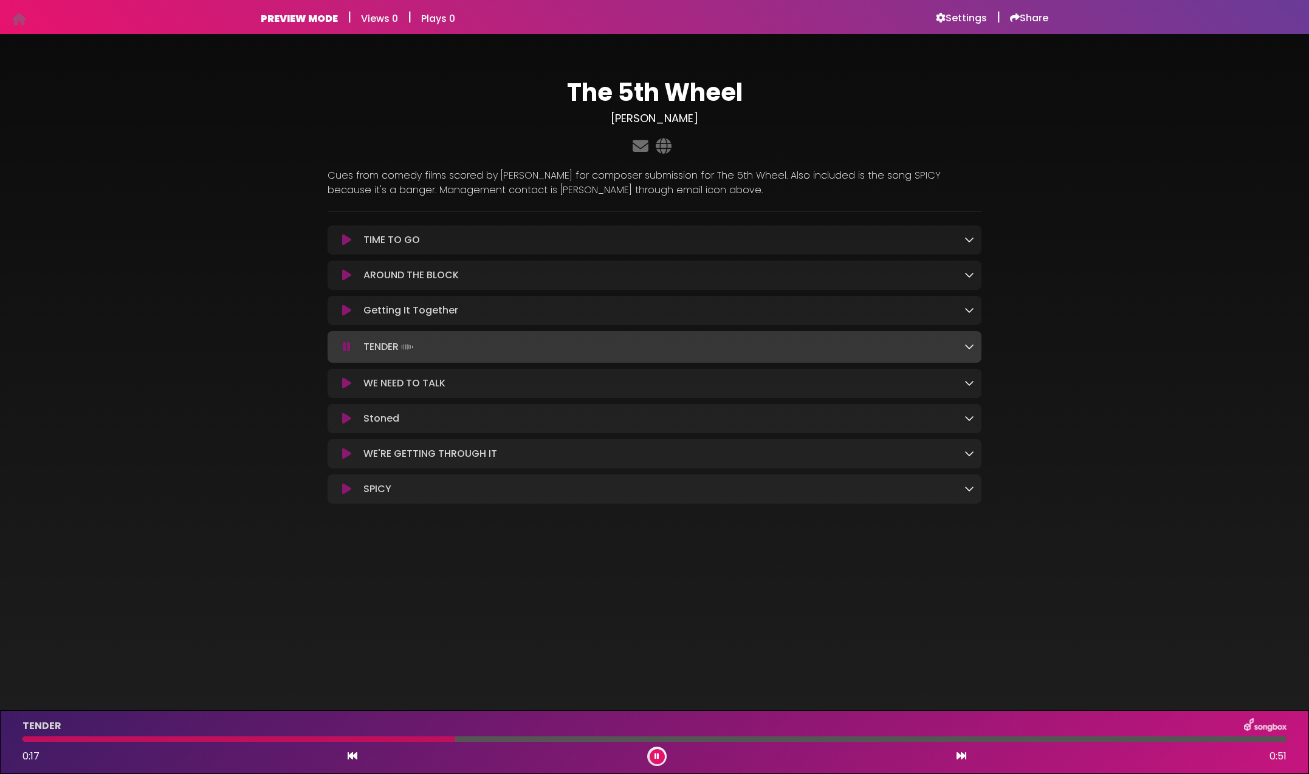
click at [349, 345] on icon at bounding box center [347, 347] width 8 height 12
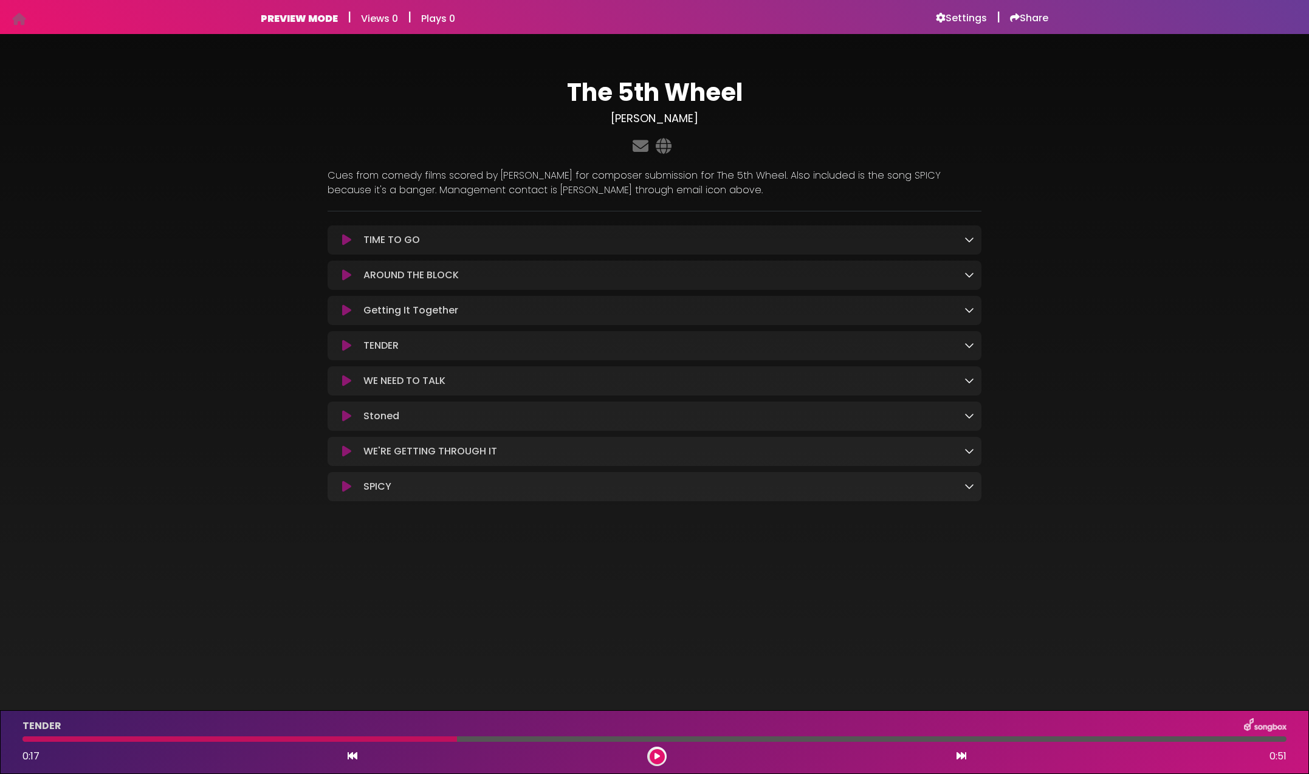
click at [347, 380] on icon at bounding box center [346, 381] width 9 height 12
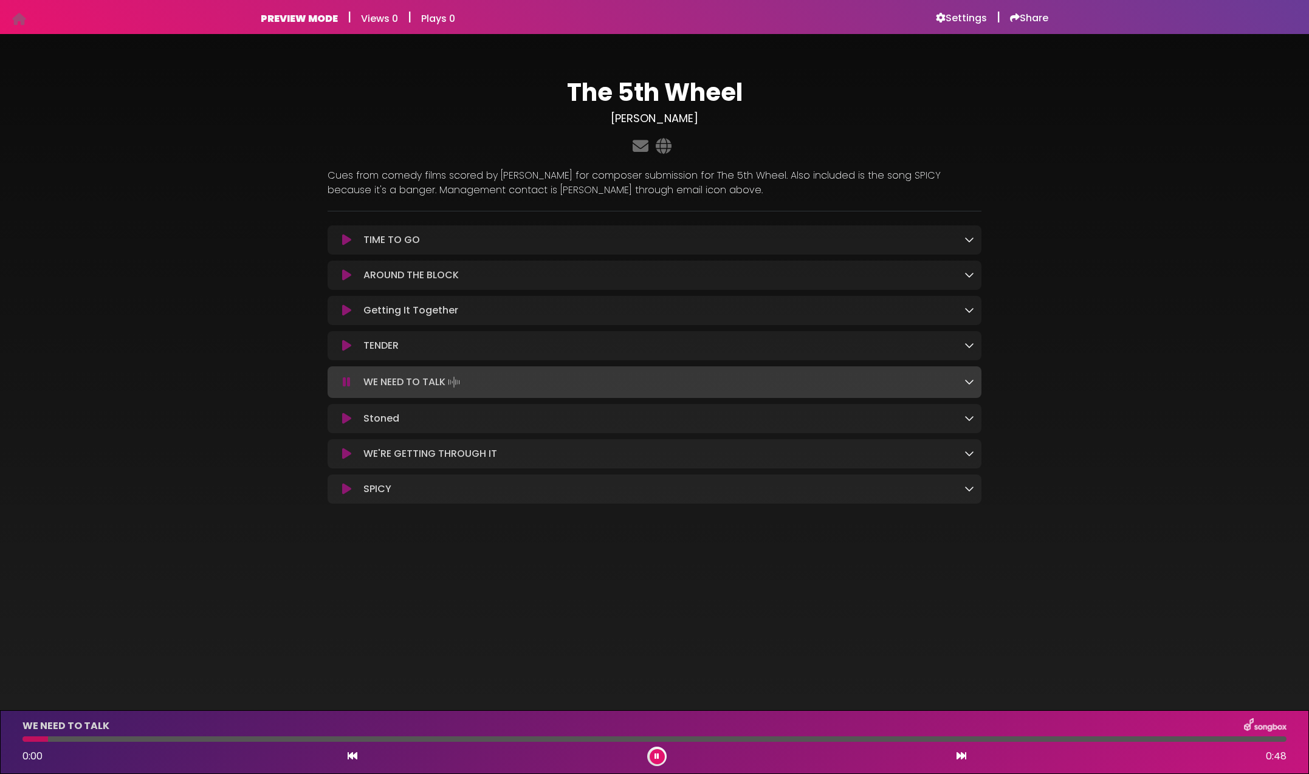
click at [348, 377] on icon at bounding box center [347, 382] width 8 height 12
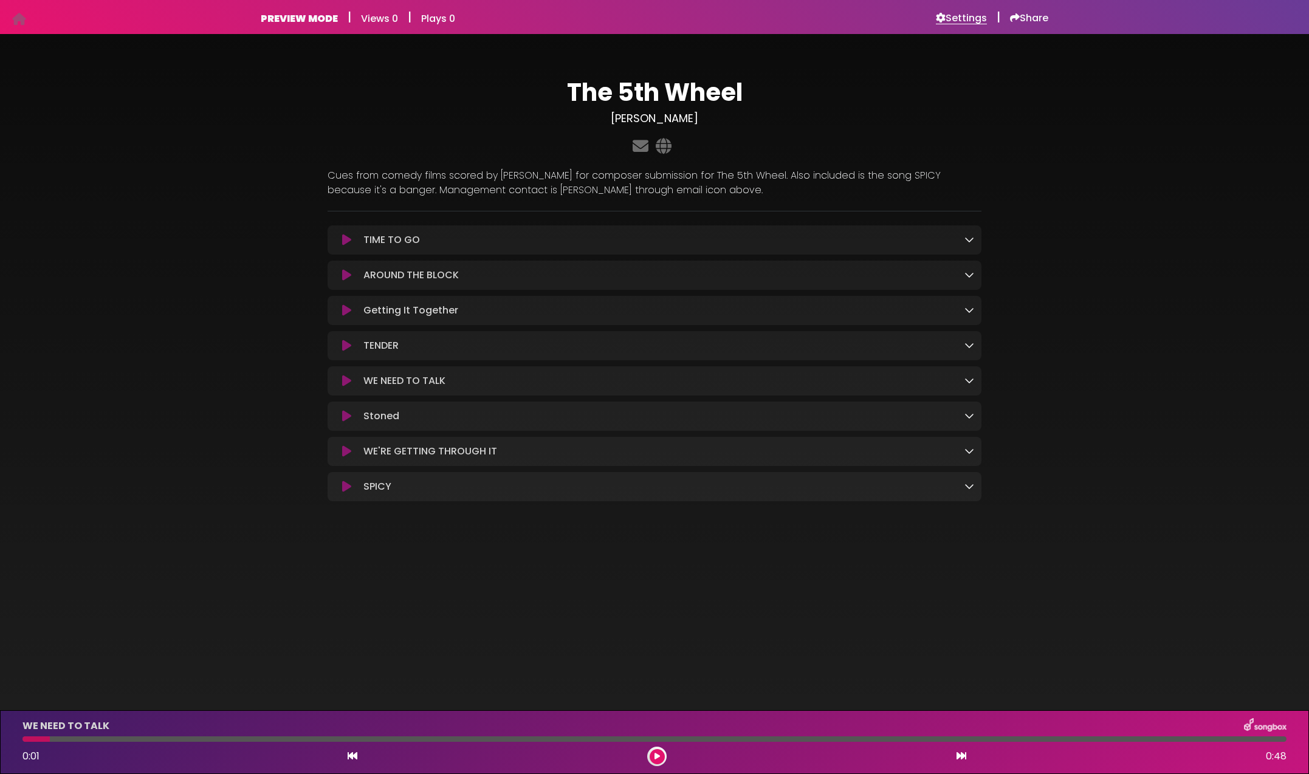
click at [960, 15] on h6 "Settings" at bounding box center [961, 18] width 51 height 12
